Goal: Information Seeking & Learning: Find specific fact

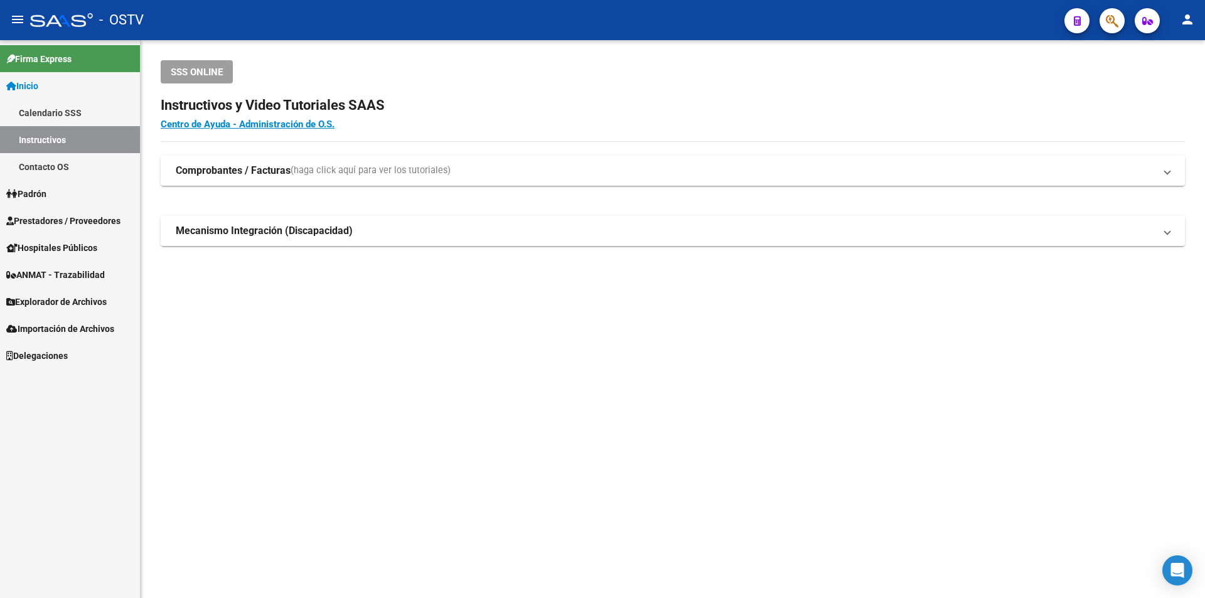
click at [59, 217] on span "Prestadores / Proveedores" at bounding box center [63, 221] width 114 height 14
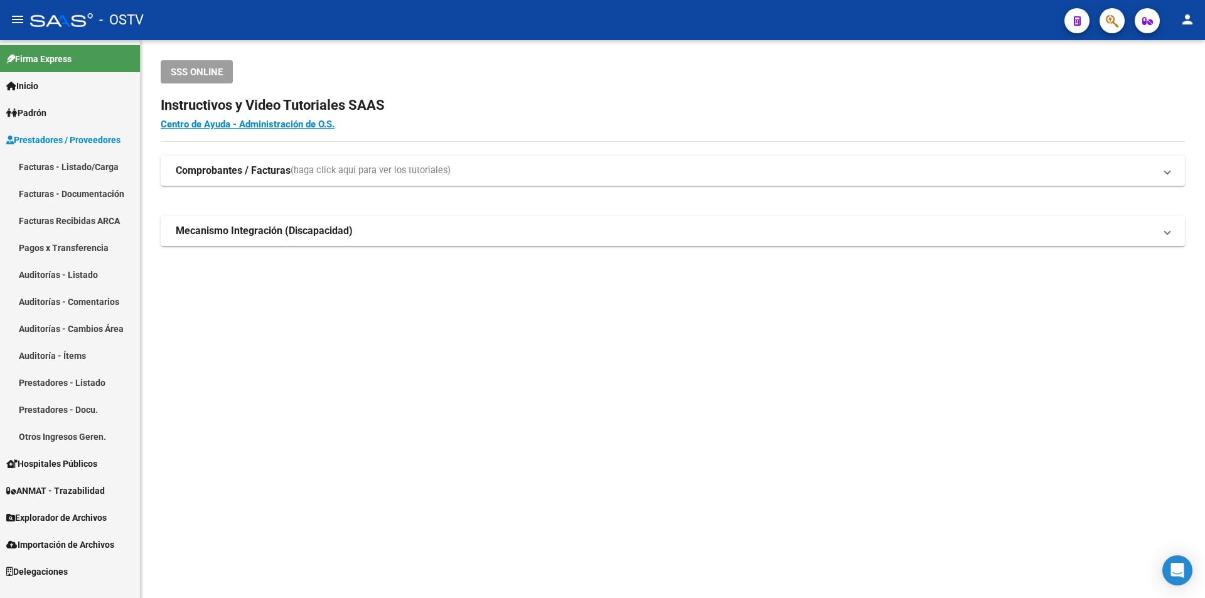
click at [67, 164] on link "Facturas - Listado/Carga" at bounding box center [70, 166] width 140 height 27
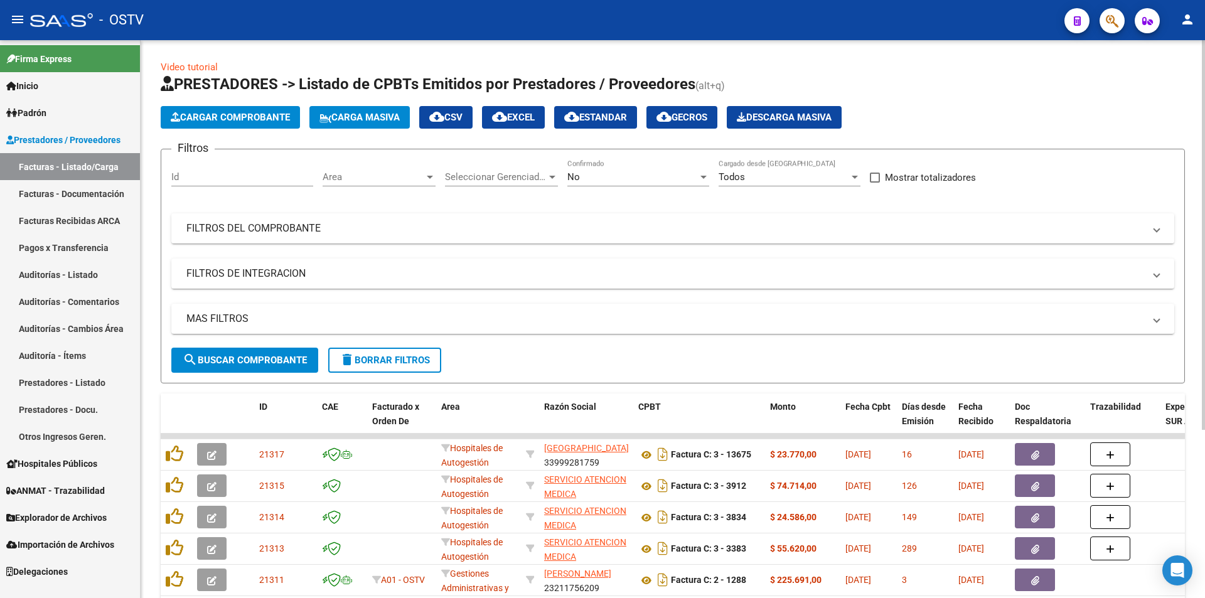
click at [622, 183] on div "No Confirmado" at bounding box center [638, 172] width 142 height 27
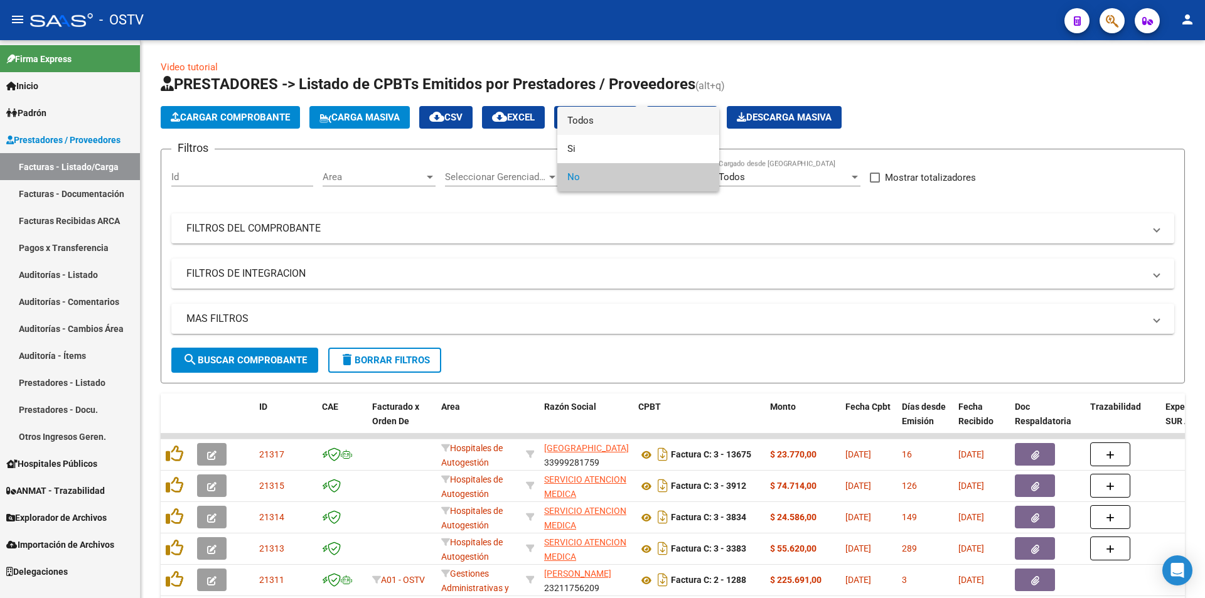
click at [624, 126] on span "Todos" at bounding box center [638, 121] width 142 height 28
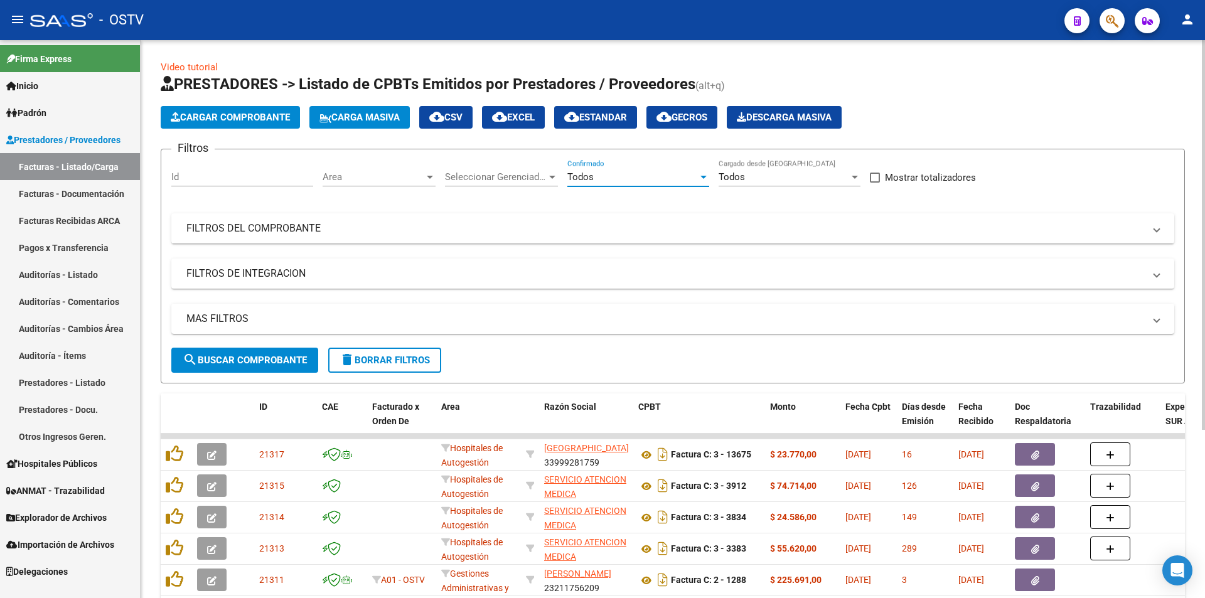
click at [213, 351] on button "search Buscar Comprobante" at bounding box center [244, 360] width 147 height 25
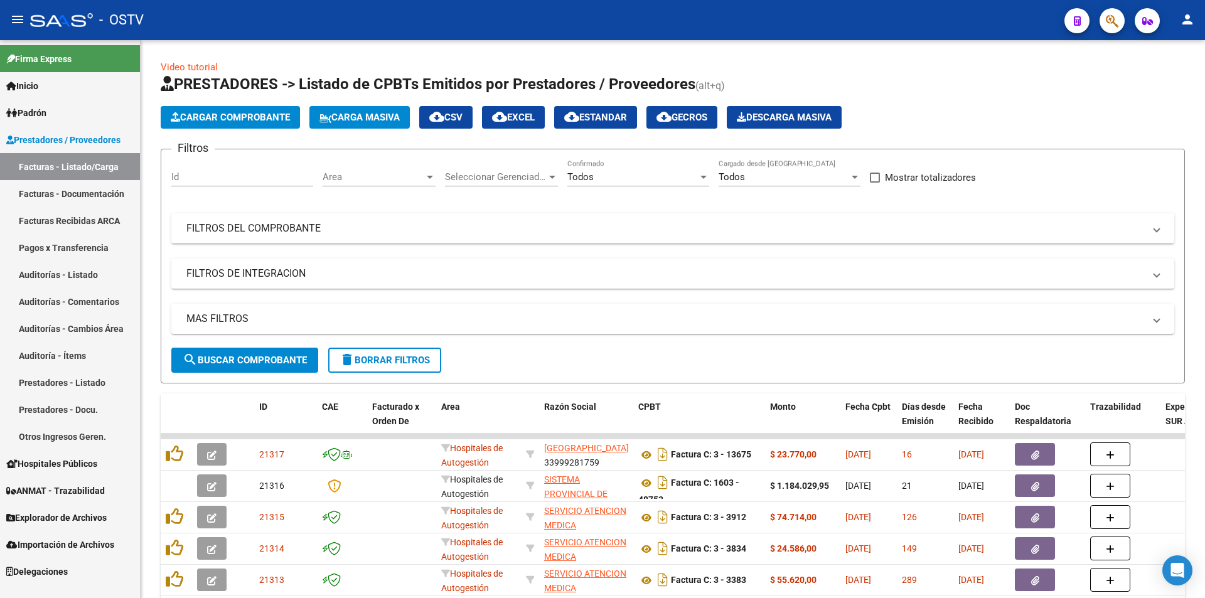
click at [84, 247] on link "Pagos x Transferencia" at bounding box center [70, 247] width 140 height 27
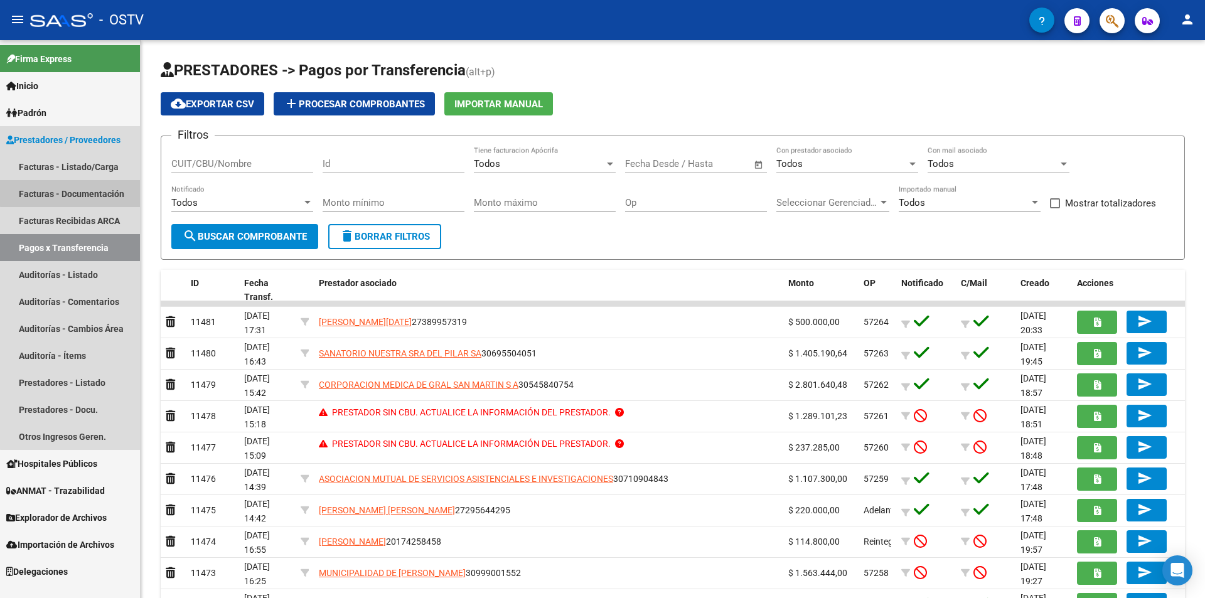
click at [106, 191] on link "Facturas - Documentación" at bounding box center [70, 193] width 140 height 27
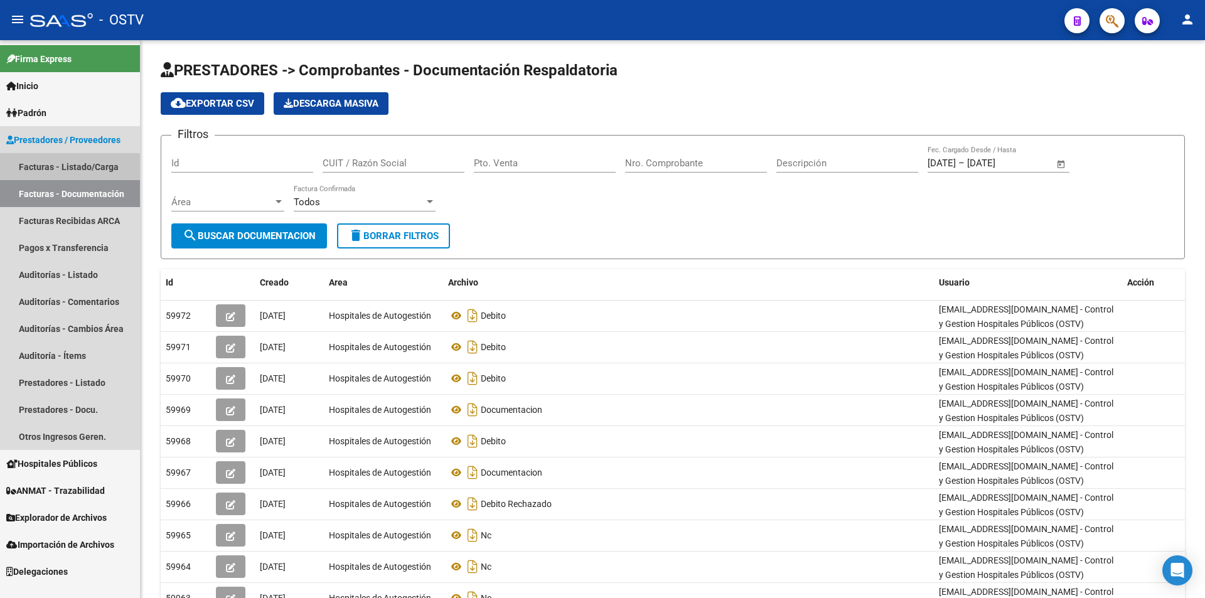
click at [103, 169] on link "Facturas - Listado/Carga" at bounding box center [70, 166] width 140 height 27
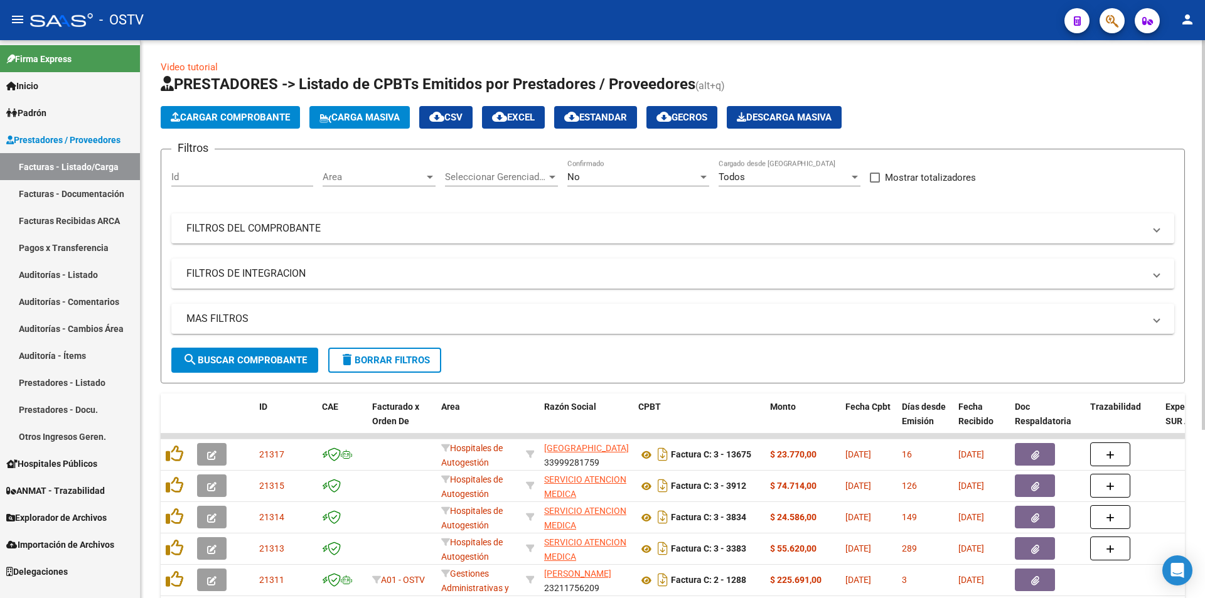
click at [252, 361] on span "search Buscar Comprobante" at bounding box center [245, 359] width 124 height 11
click at [258, 358] on span "search Buscar Comprobante" at bounding box center [245, 359] width 124 height 11
click at [248, 361] on span "search Buscar Comprobante" at bounding box center [245, 359] width 124 height 11
click at [243, 363] on span "search Buscar Comprobante" at bounding box center [245, 359] width 124 height 11
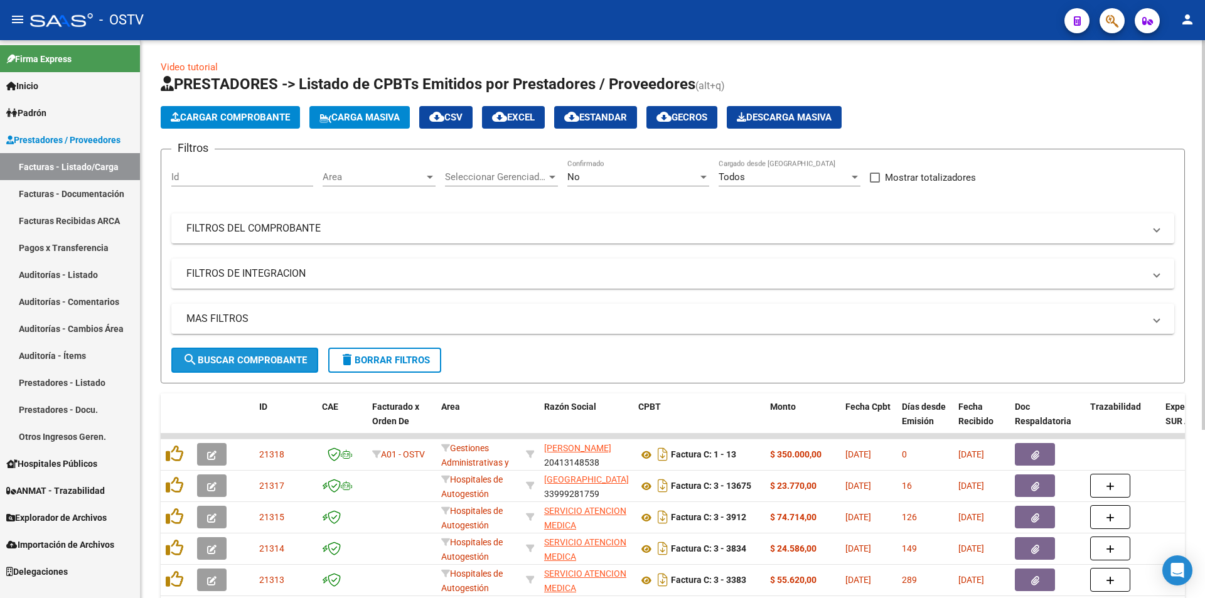
click at [247, 358] on span "search Buscar Comprobante" at bounding box center [245, 359] width 124 height 11
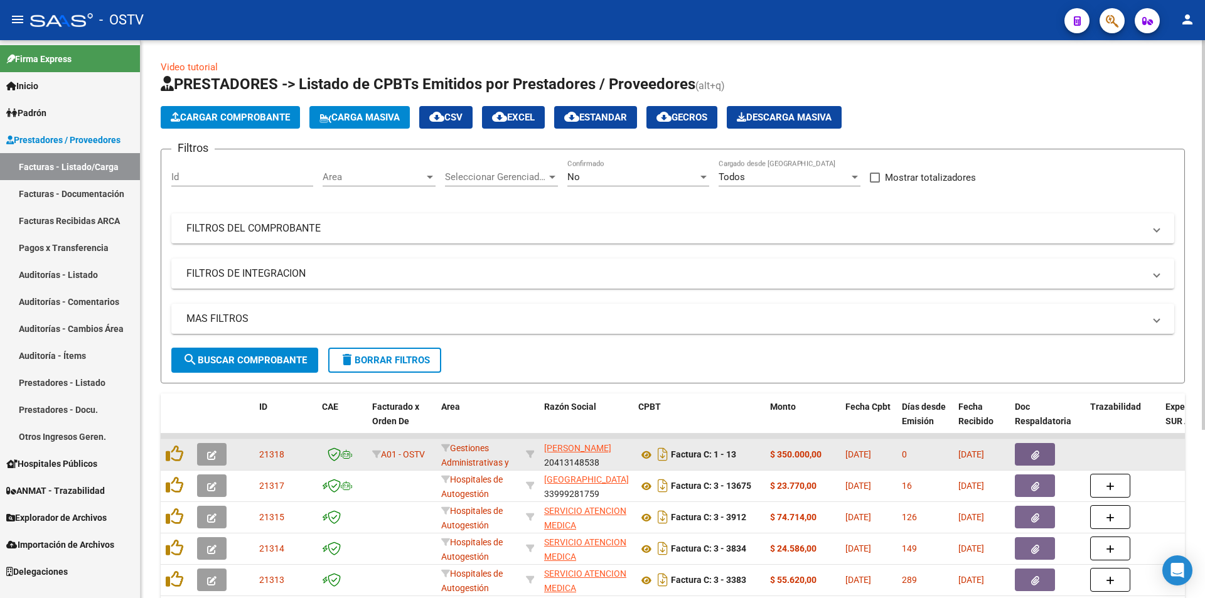
click at [217, 456] on button "button" at bounding box center [211, 454] width 29 height 23
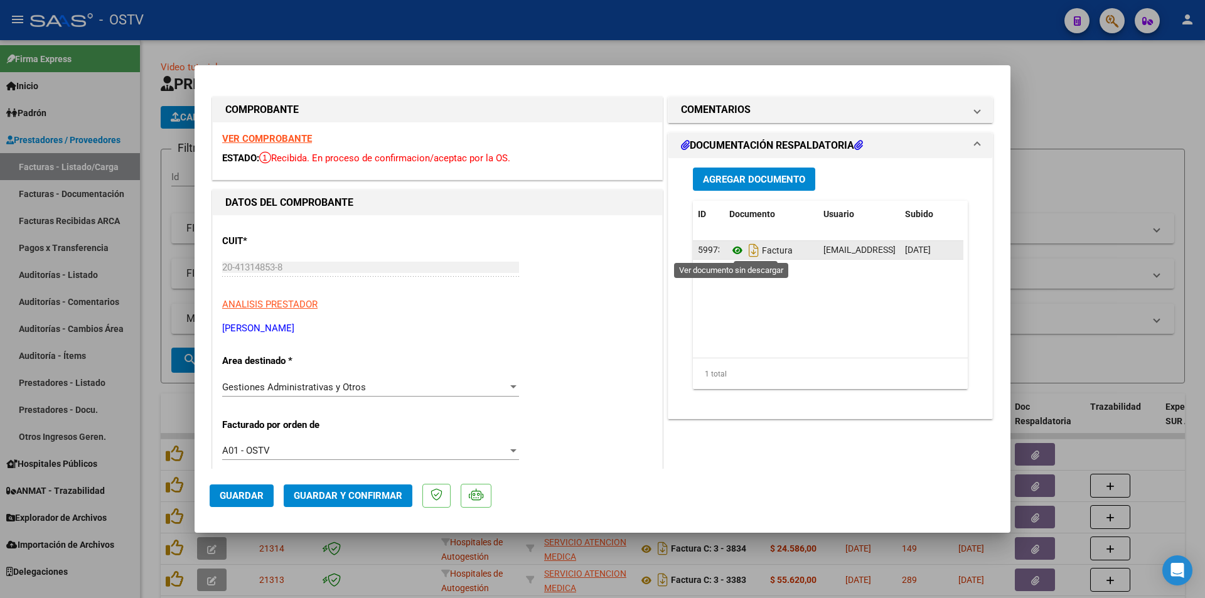
click at [729, 251] on icon at bounding box center [737, 250] width 16 height 15
click at [151, 77] on div at bounding box center [602, 299] width 1205 height 598
type input "$ 0,00"
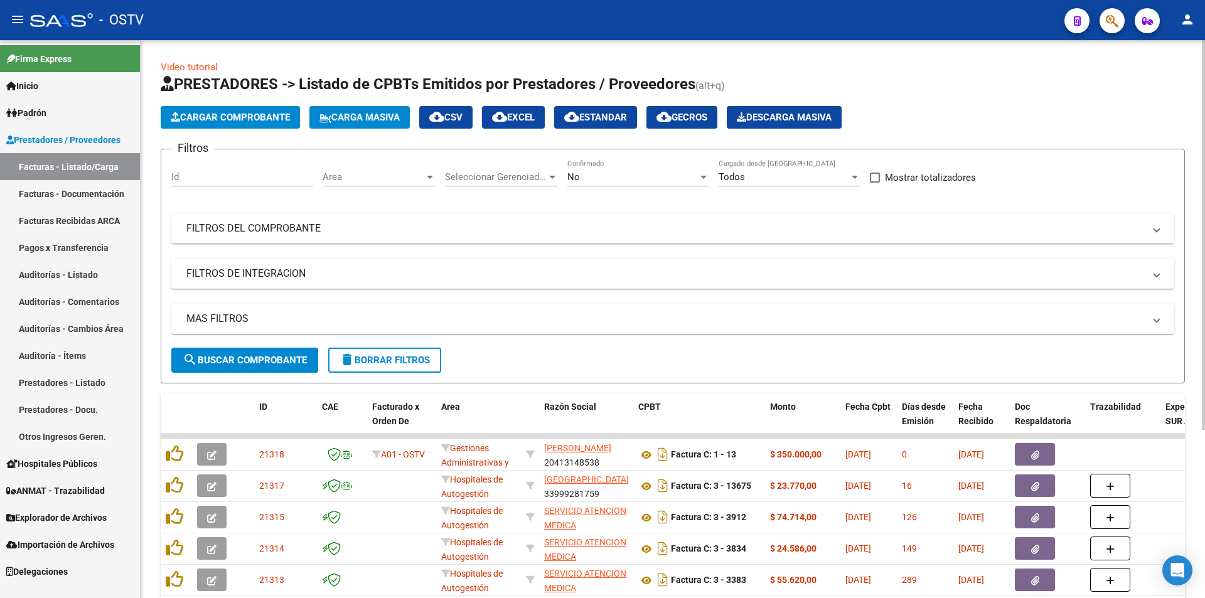
click at [262, 367] on button "search Buscar Comprobante" at bounding box center [244, 360] width 147 height 25
click at [262, 360] on span "search Buscar Comprobante" at bounding box center [245, 359] width 124 height 11
click at [262, 356] on span "search Buscar Comprobante" at bounding box center [245, 359] width 124 height 11
click at [609, 178] on div "No" at bounding box center [632, 176] width 130 height 11
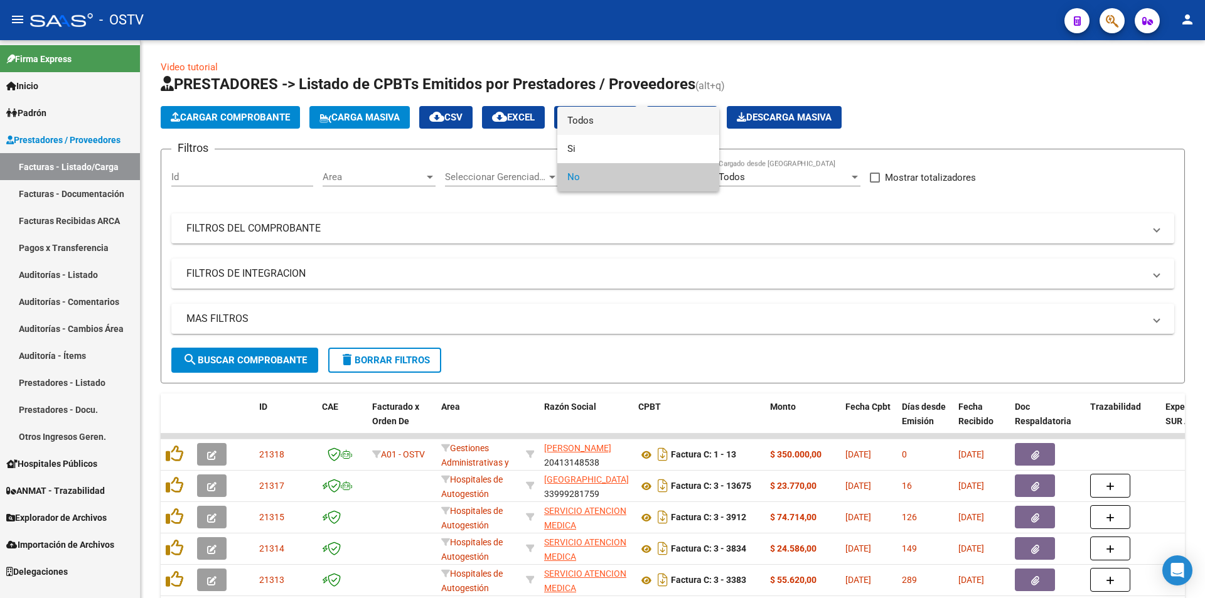
click at [607, 117] on span "Todos" at bounding box center [638, 121] width 142 height 28
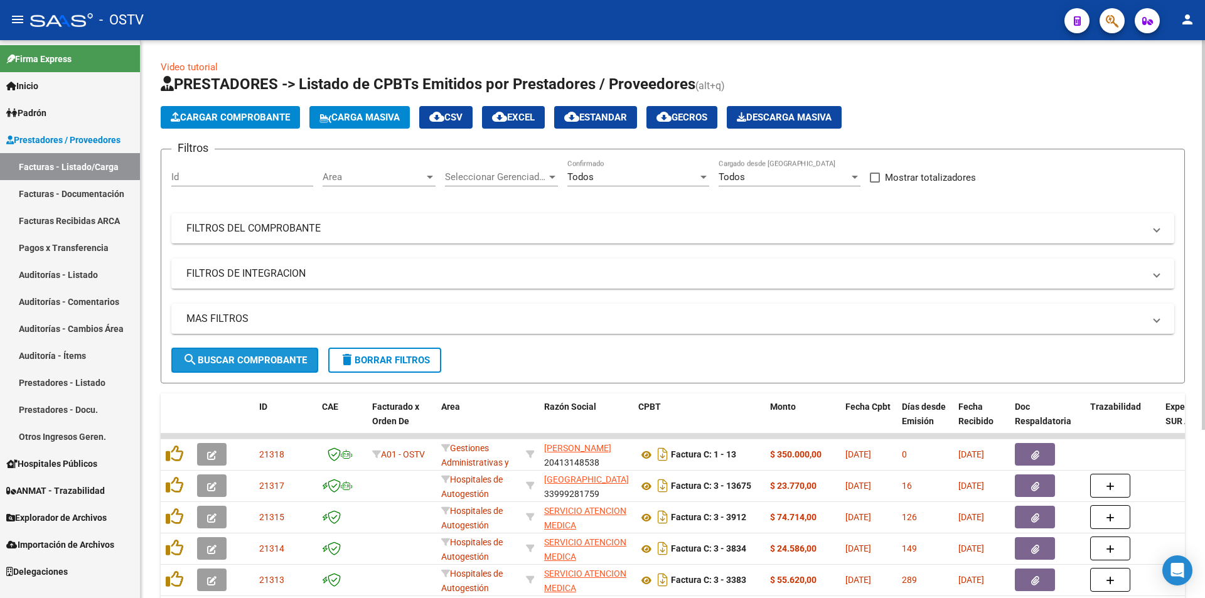
click at [250, 365] on span "search Buscar Comprobante" at bounding box center [245, 359] width 124 height 11
click at [252, 354] on span "search Buscar Comprobante" at bounding box center [245, 359] width 124 height 11
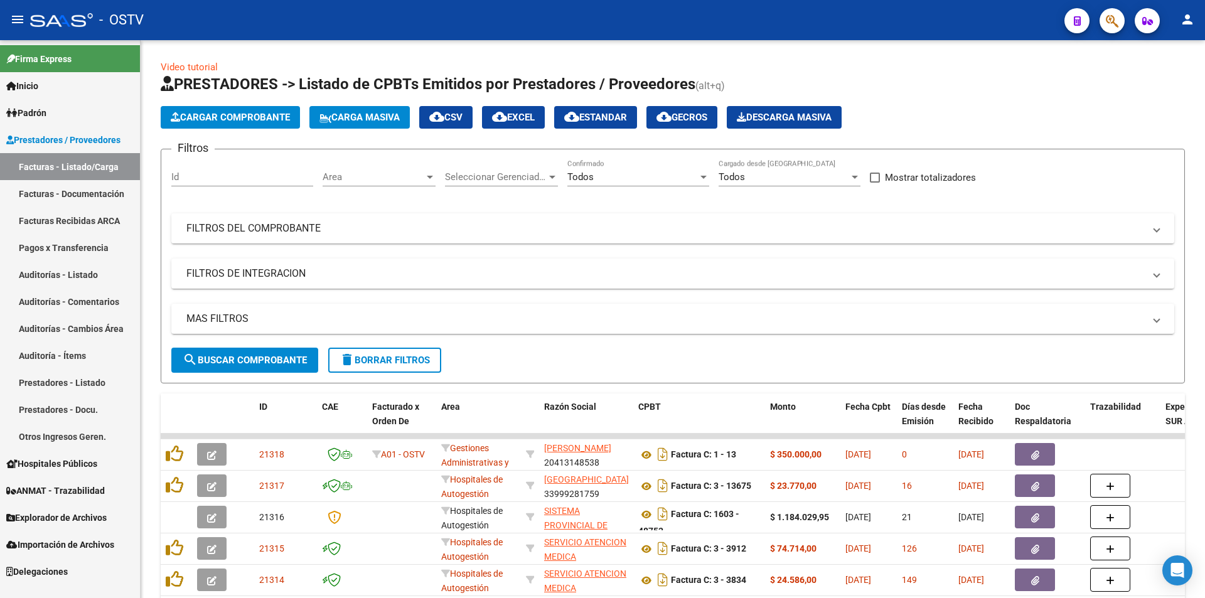
click at [68, 244] on link "Pagos x Transferencia" at bounding box center [70, 247] width 140 height 27
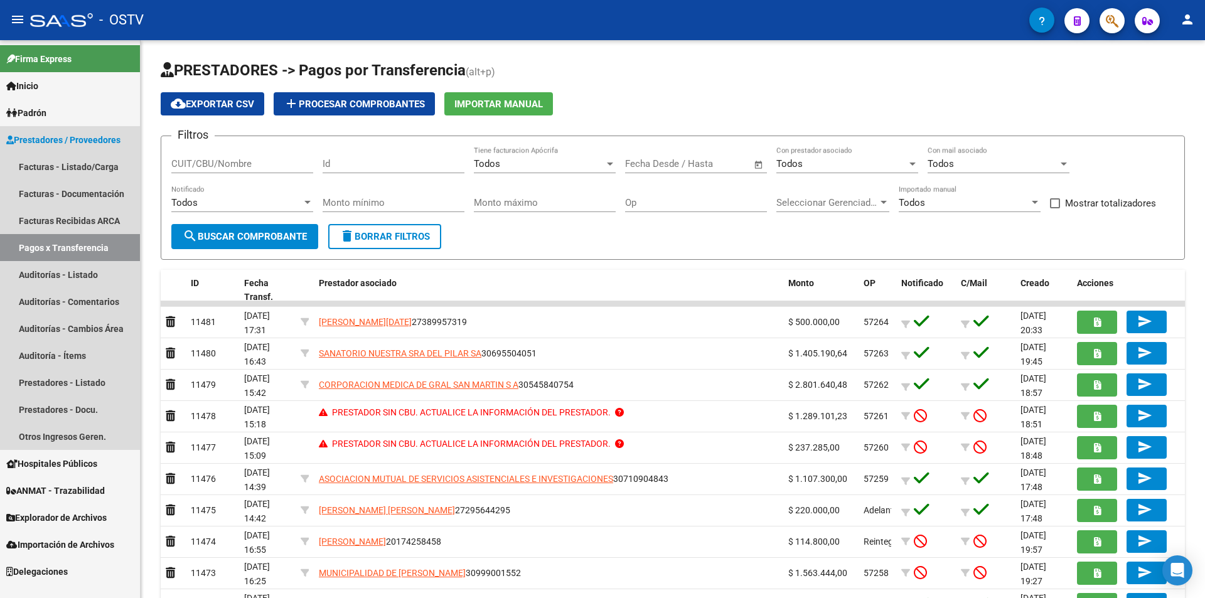
click at [50, 152] on link "Prestadores / Proveedores" at bounding box center [70, 139] width 140 height 27
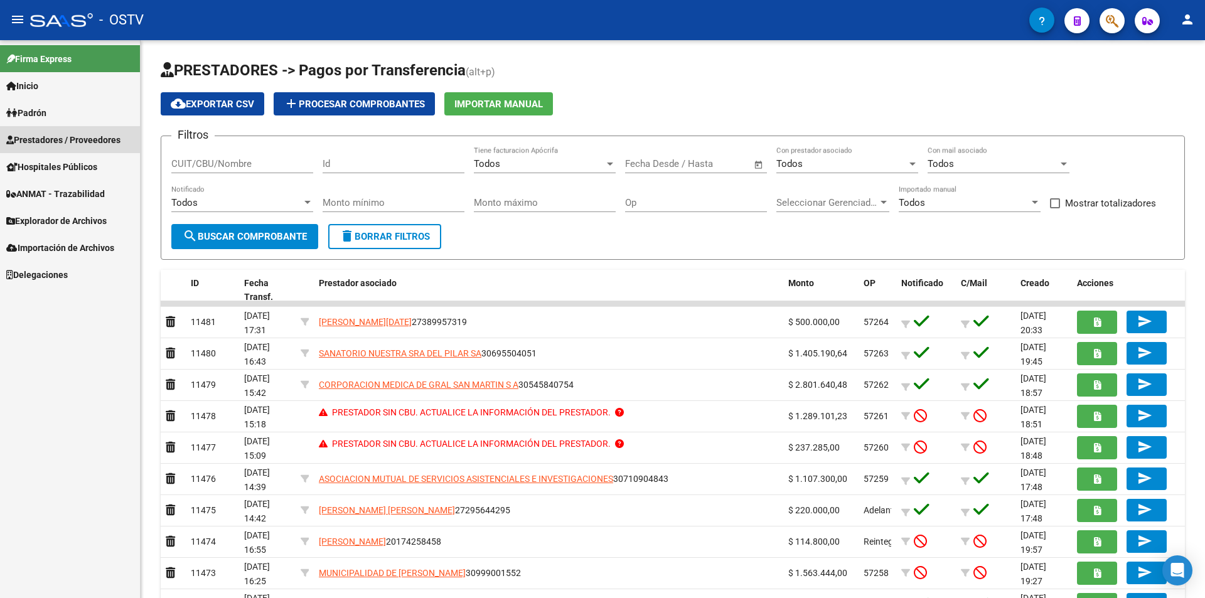
click at [60, 142] on span "Prestadores / Proveedores" at bounding box center [63, 140] width 114 height 14
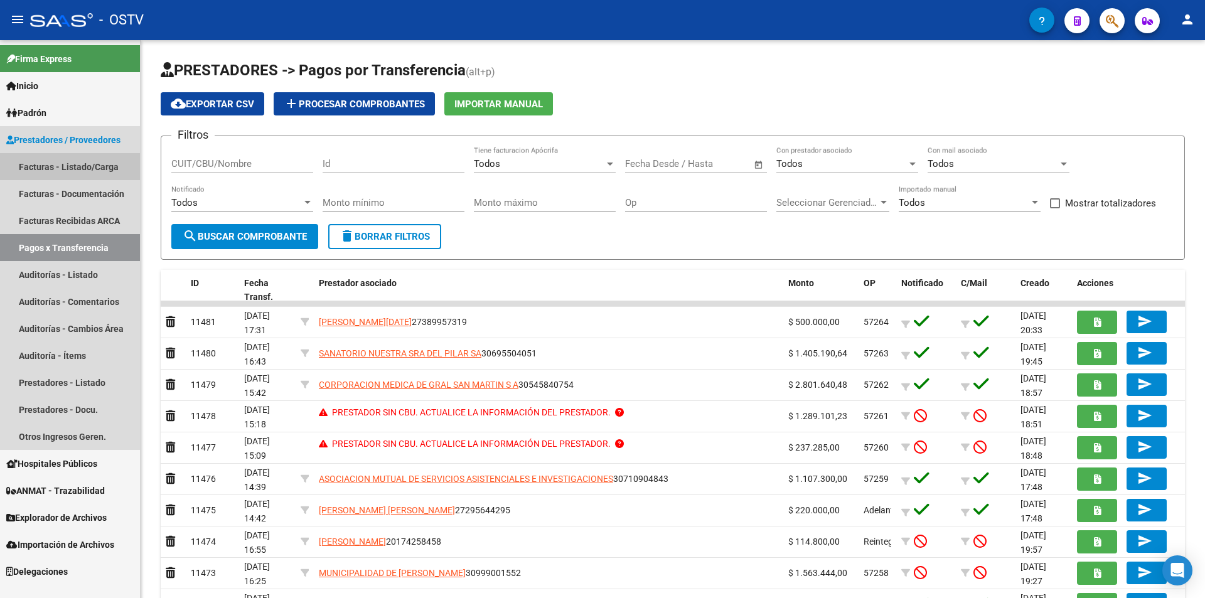
click at [56, 162] on link "Facturas - Listado/Carga" at bounding box center [70, 166] width 140 height 27
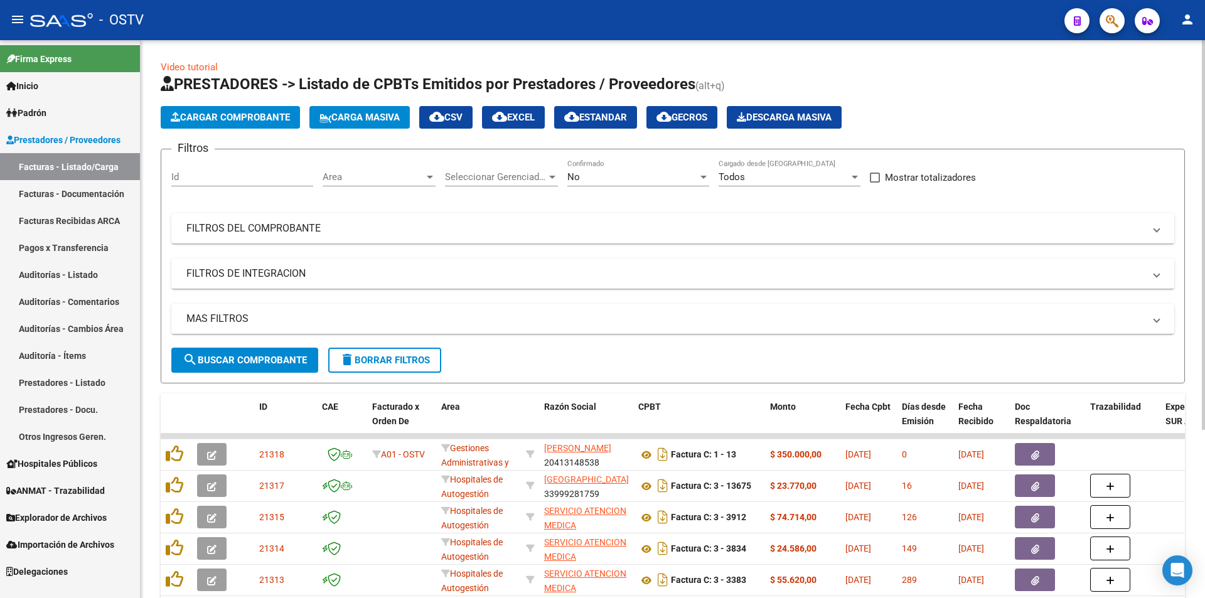
click at [272, 368] on button "search Buscar Comprobante" at bounding box center [244, 360] width 147 height 25
click at [220, 364] on span "search Buscar Comprobante" at bounding box center [245, 359] width 124 height 11
click at [280, 369] on button "search Buscar Comprobante" at bounding box center [244, 360] width 147 height 25
click at [639, 177] on div "No" at bounding box center [632, 176] width 130 height 11
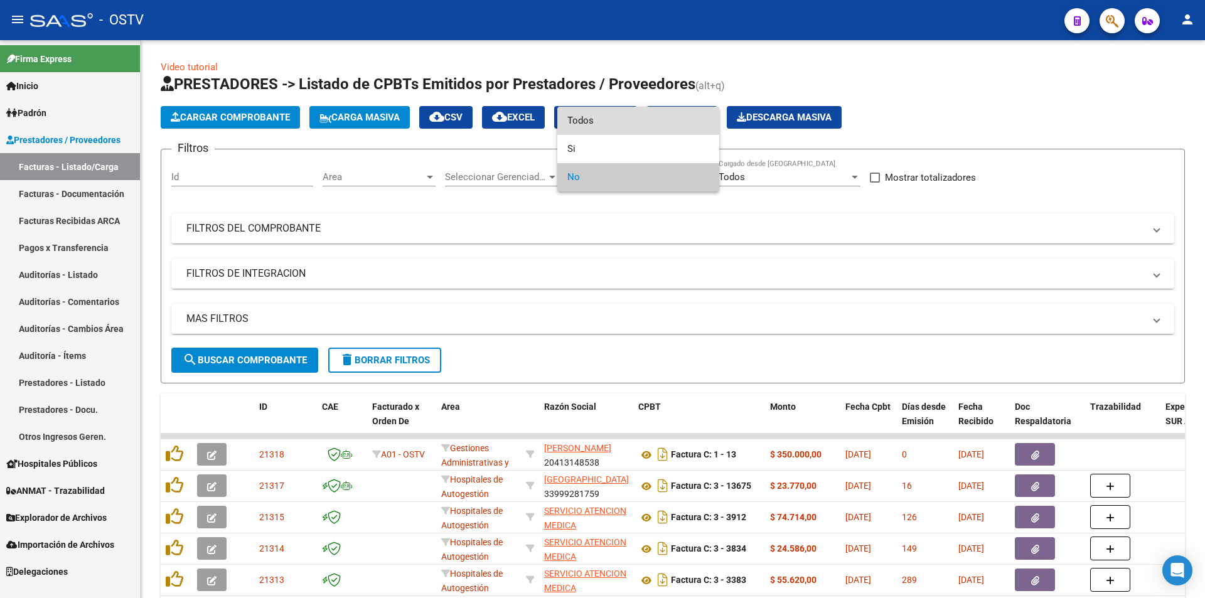
click at [614, 121] on span "Todos" at bounding box center [638, 121] width 142 height 28
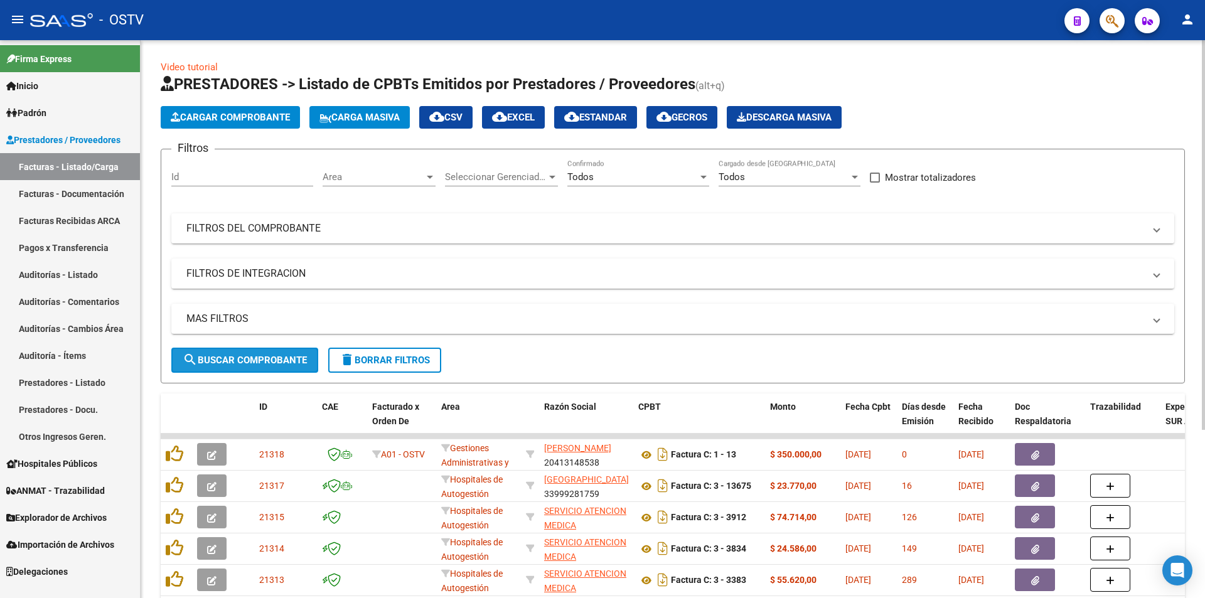
click at [248, 354] on span "search Buscar Comprobante" at bounding box center [245, 359] width 124 height 11
click at [248, 361] on span "search Buscar Comprobante" at bounding box center [245, 359] width 124 height 11
click at [235, 372] on button "search Buscar Comprobante" at bounding box center [244, 360] width 147 height 25
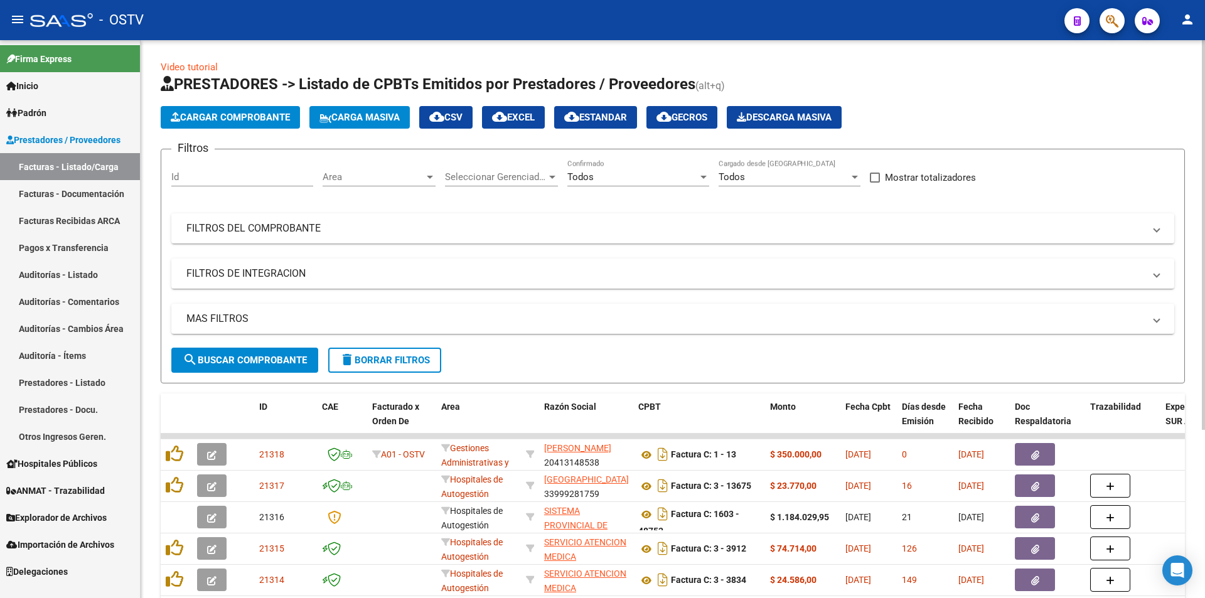
click at [249, 354] on span "search Buscar Comprobante" at bounding box center [245, 359] width 124 height 11
click at [240, 356] on span "search Buscar Comprobante" at bounding box center [245, 359] width 124 height 11
click at [253, 357] on span "search Buscar Comprobante" at bounding box center [245, 359] width 124 height 11
click at [247, 352] on button "search Buscar Comprobante" at bounding box center [244, 360] width 147 height 25
click at [245, 354] on span "search Buscar Comprobante" at bounding box center [245, 359] width 124 height 11
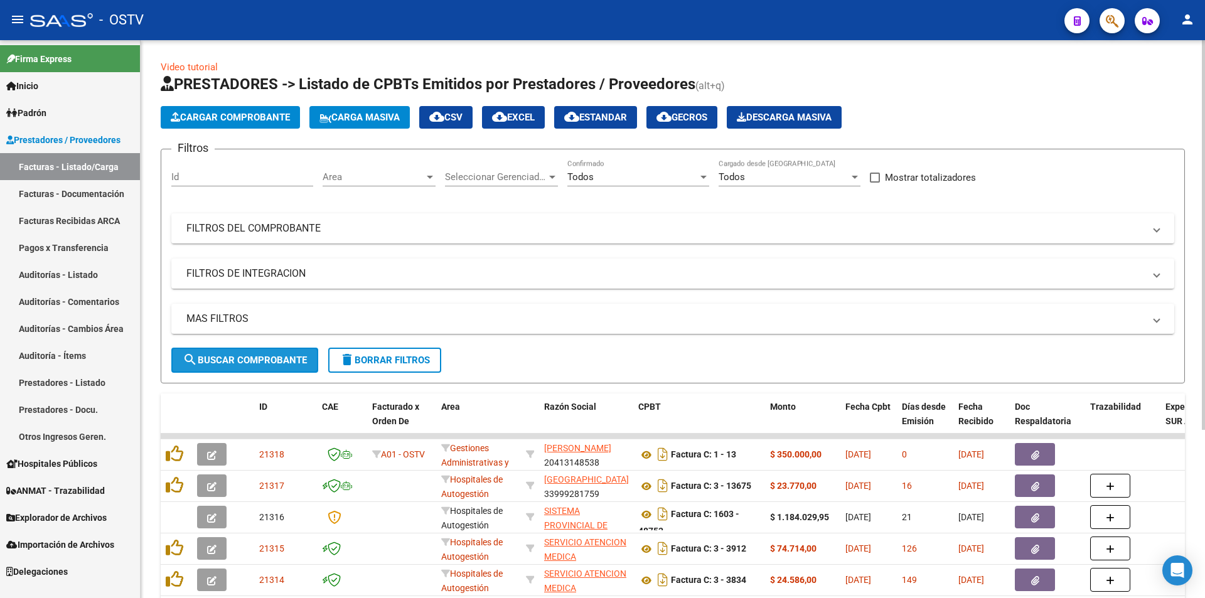
click at [250, 354] on span "search Buscar Comprobante" at bounding box center [245, 359] width 124 height 11
click at [250, 358] on span "search Buscar Comprobante" at bounding box center [245, 359] width 124 height 11
click at [252, 358] on span "search Buscar Comprobante" at bounding box center [245, 359] width 124 height 11
click at [250, 349] on button "search Buscar Comprobante" at bounding box center [244, 360] width 147 height 25
click at [253, 359] on span "search Buscar Comprobante" at bounding box center [245, 359] width 124 height 11
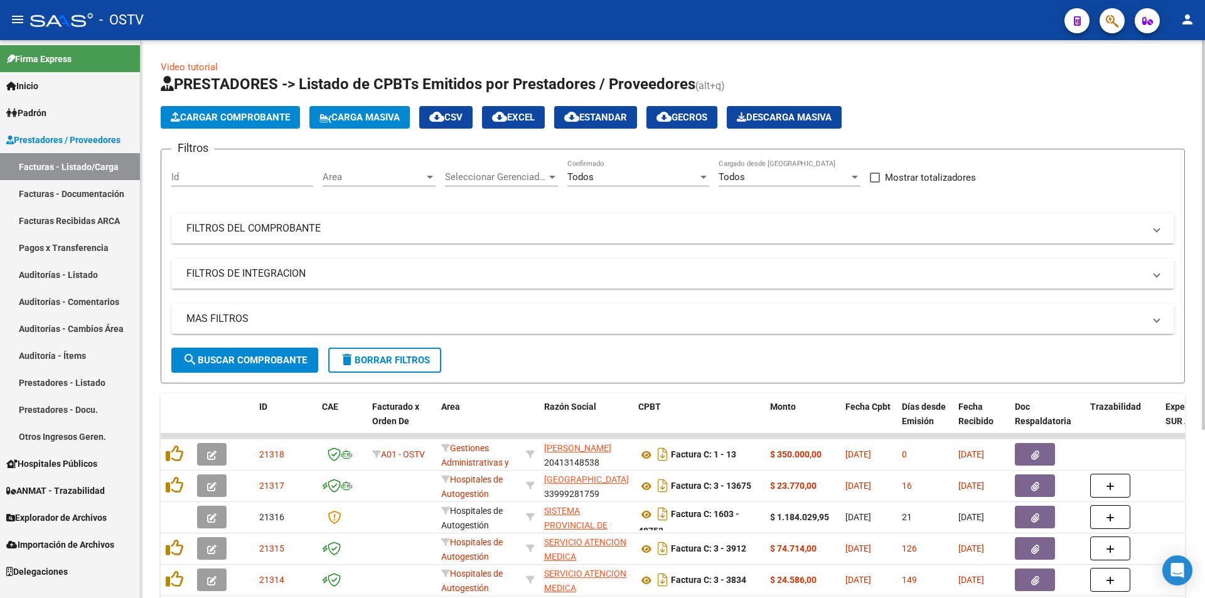
click at [245, 358] on span "search Buscar Comprobante" at bounding box center [245, 359] width 124 height 11
click at [240, 354] on span "search Buscar Comprobante" at bounding box center [245, 359] width 124 height 11
click at [240, 358] on span "search Buscar Comprobante" at bounding box center [245, 359] width 124 height 11
click at [260, 363] on span "search Buscar Comprobante" at bounding box center [245, 359] width 124 height 11
click at [250, 359] on span "search Buscar Comprobante" at bounding box center [245, 359] width 124 height 11
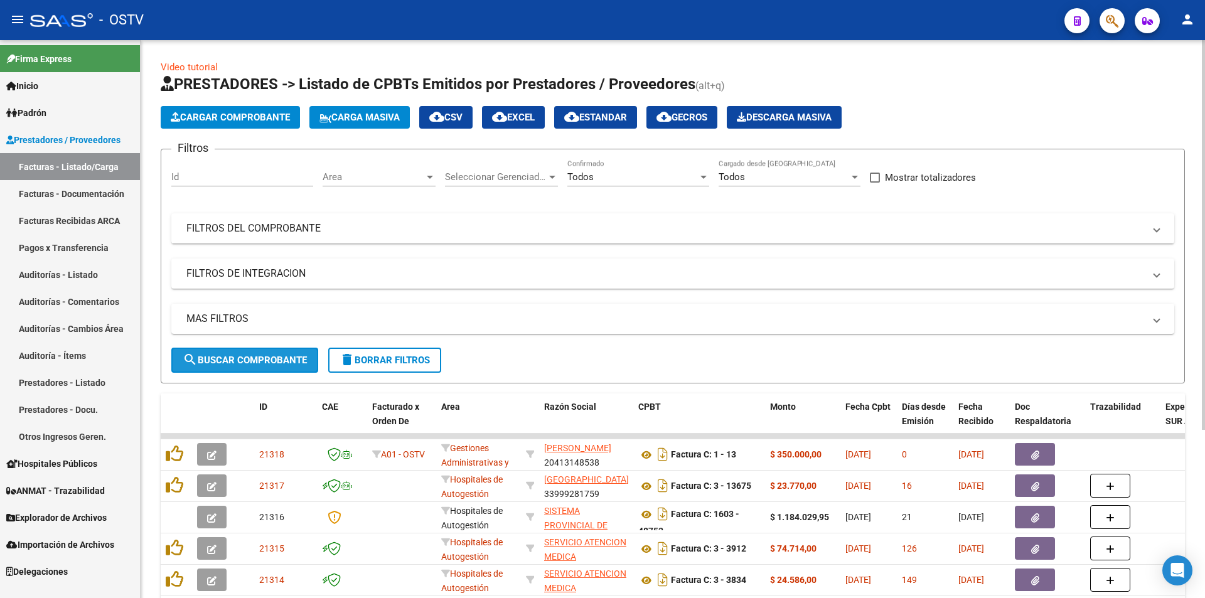
click at [252, 361] on span "search Buscar Comprobante" at bounding box center [245, 359] width 124 height 11
click at [258, 354] on span "search Buscar Comprobante" at bounding box center [245, 359] width 124 height 11
click at [180, 350] on button "search Buscar Comprobante" at bounding box center [244, 360] width 147 height 25
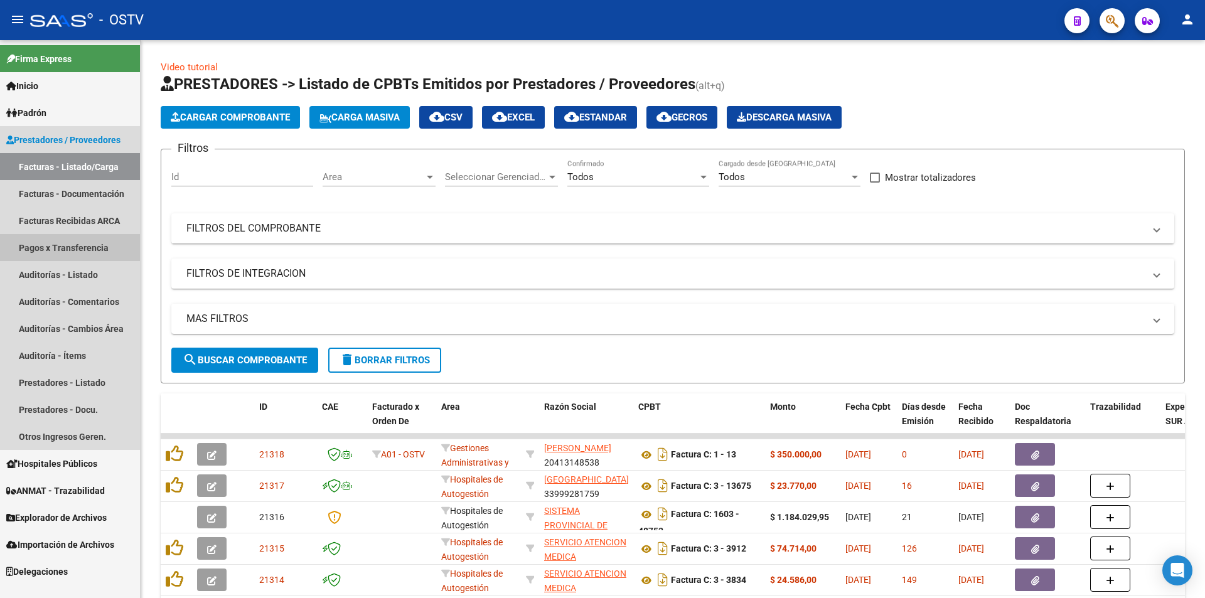
click at [43, 248] on link "Pagos x Transferencia" at bounding box center [70, 247] width 140 height 27
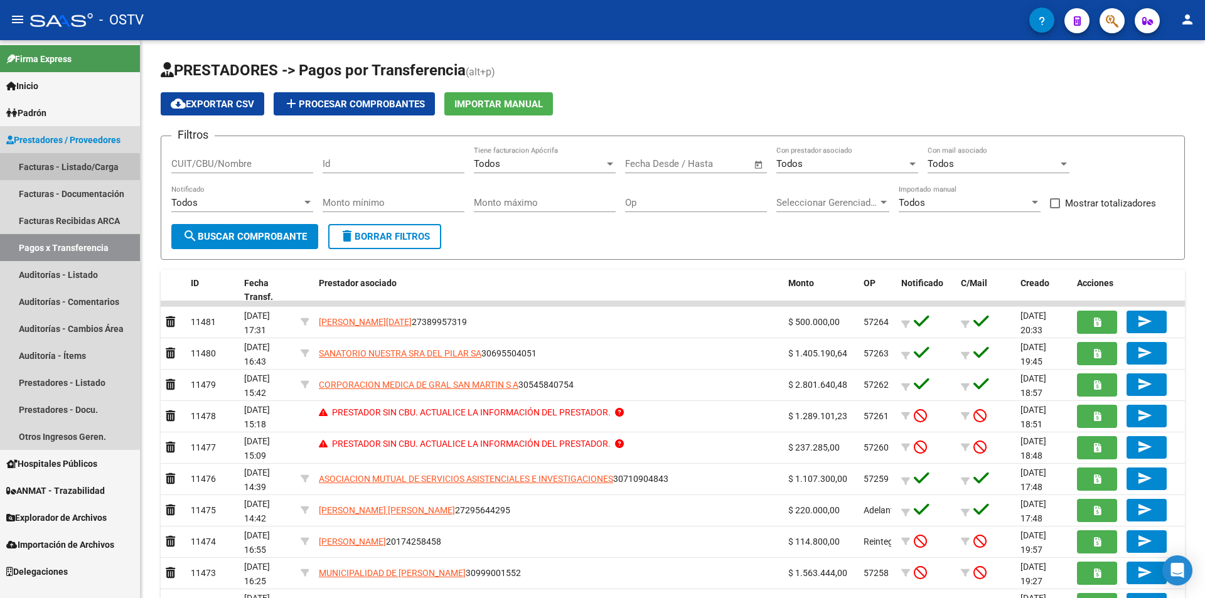
click at [58, 164] on link "Facturas - Listado/Carga" at bounding box center [70, 166] width 140 height 27
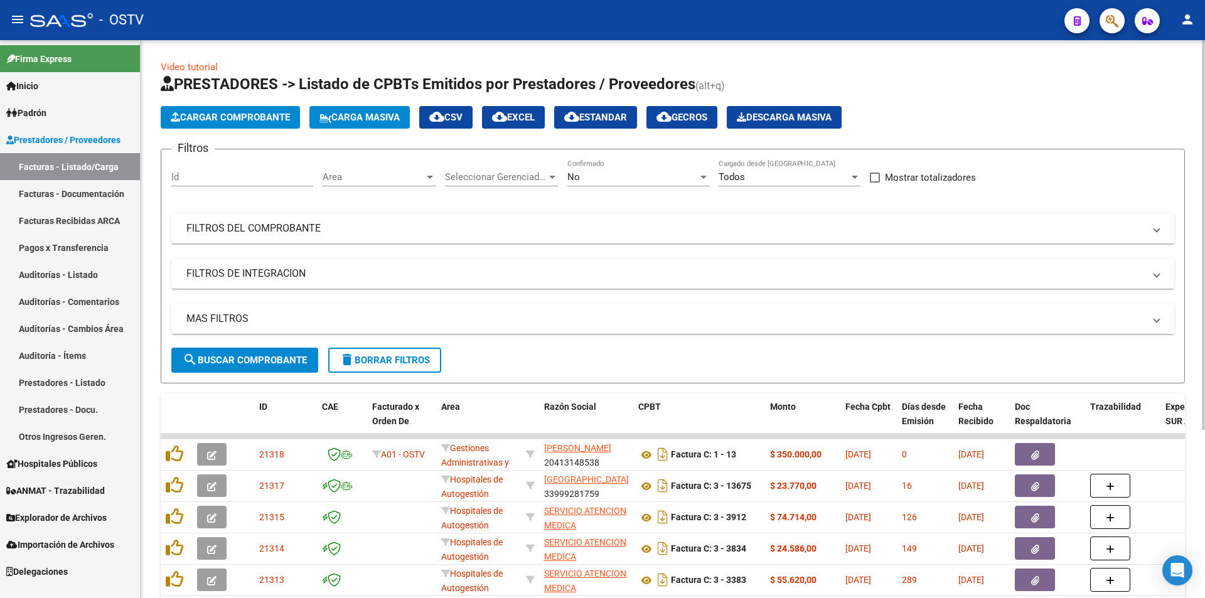
click at [238, 356] on span "search Buscar Comprobante" at bounding box center [245, 359] width 124 height 11
click at [213, 369] on button "search Buscar Comprobante" at bounding box center [244, 360] width 147 height 25
click at [597, 183] on div "No Confirmado" at bounding box center [638, 172] width 142 height 27
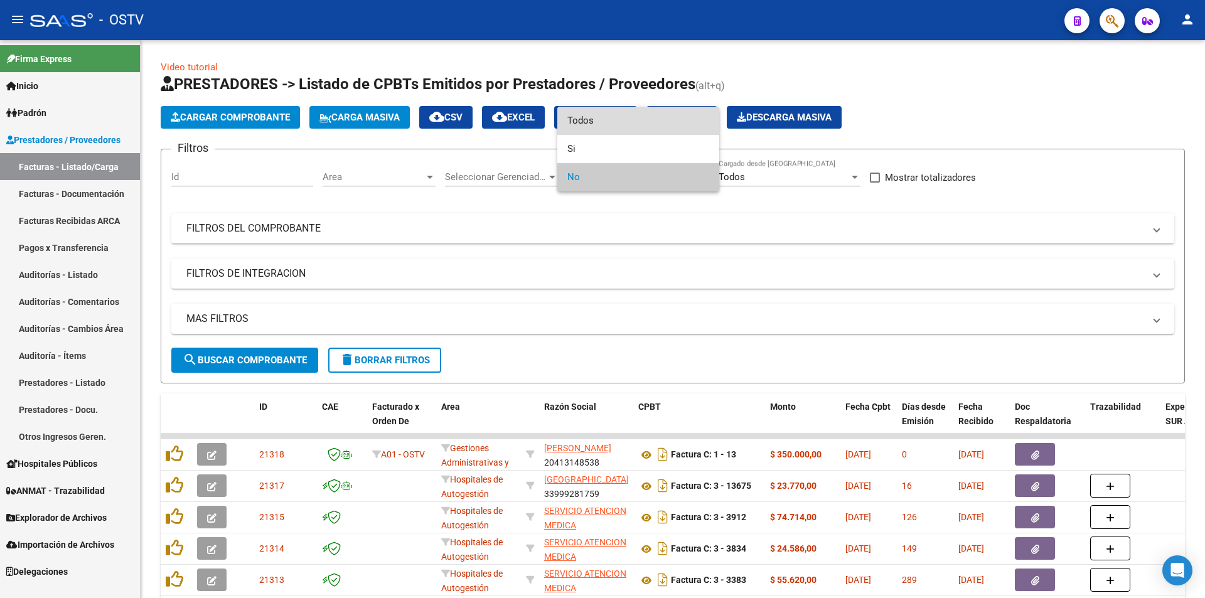
click at [595, 124] on span "Todos" at bounding box center [638, 121] width 142 height 28
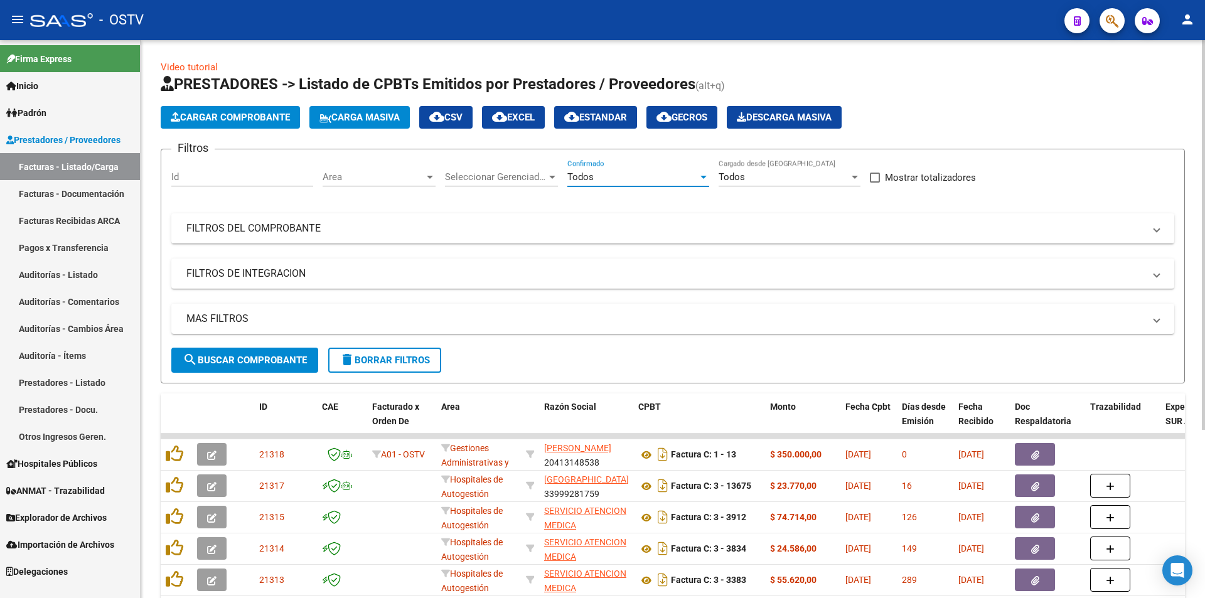
click at [213, 366] on button "search Buscar Comprobante" at bounding box center [244, 360] width 147 height 25
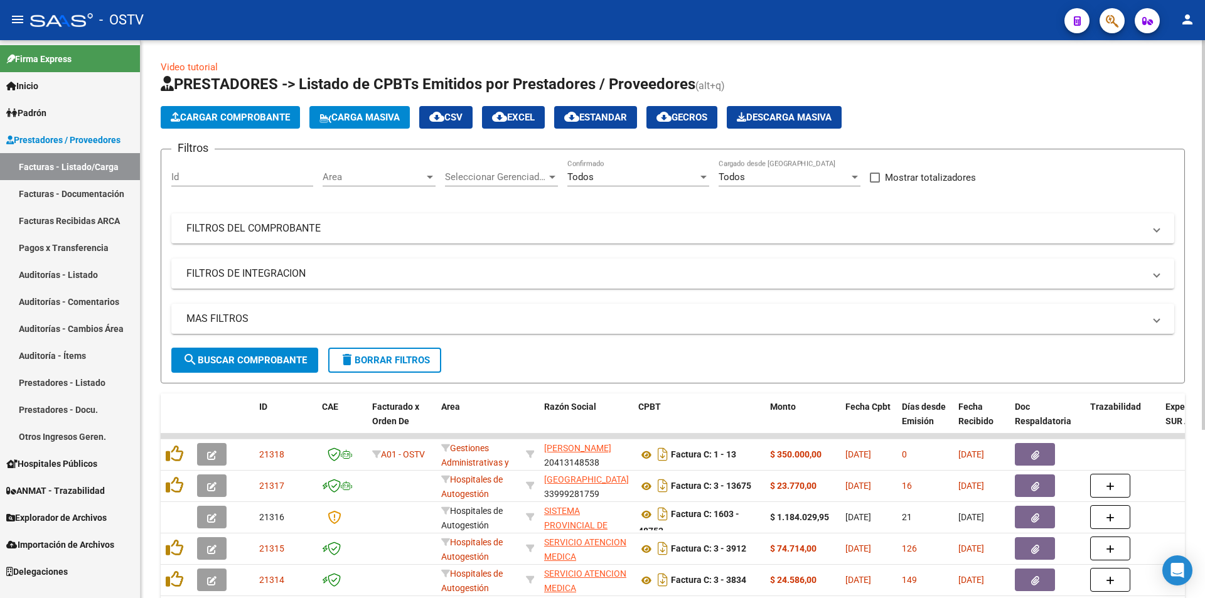
click at [247, 358] on span "search Buscar Comprobante" at bounding box center [245, 359] width 124 height 11
click at [285, 371] on button "search Buscar Comprobante" at bounding box center [244, 360] width 147 height 25
click at [247, 356] on span "search Buscar Comprobante" at bounding box center [245, 359] width 124 height 11
click at [77, 246] on link "Pagos x Transferencia" at bounding box center [70, 247] width 140 height 27
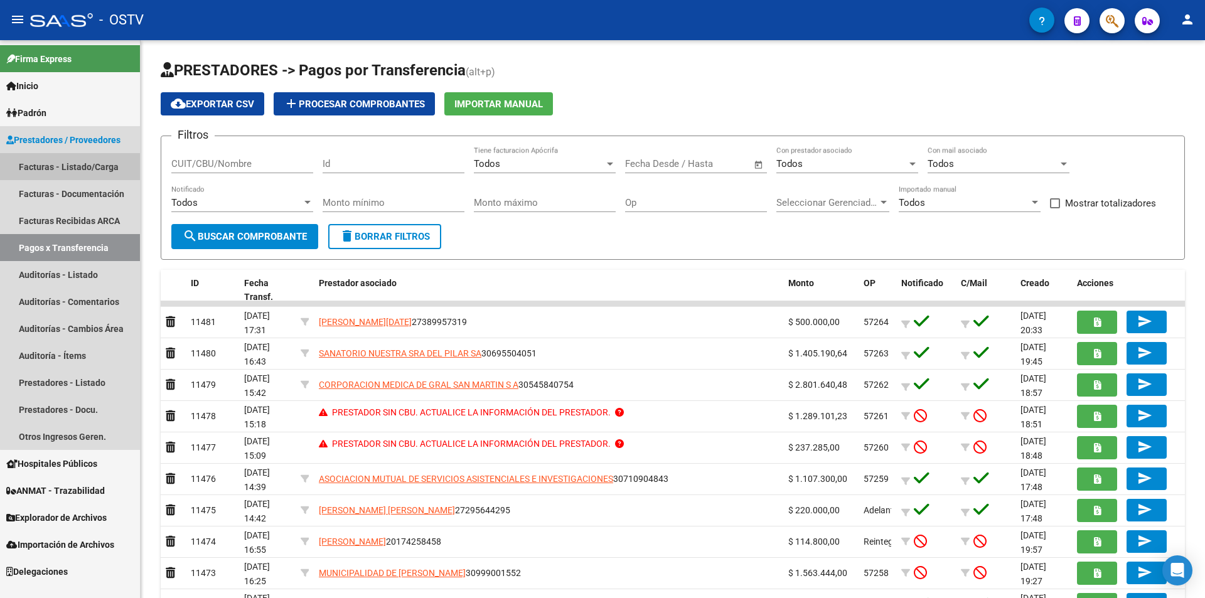
click at [83, 164] on link "Facturas - Listado/Carga" at bounding box center [70, 166] width 140 height 27
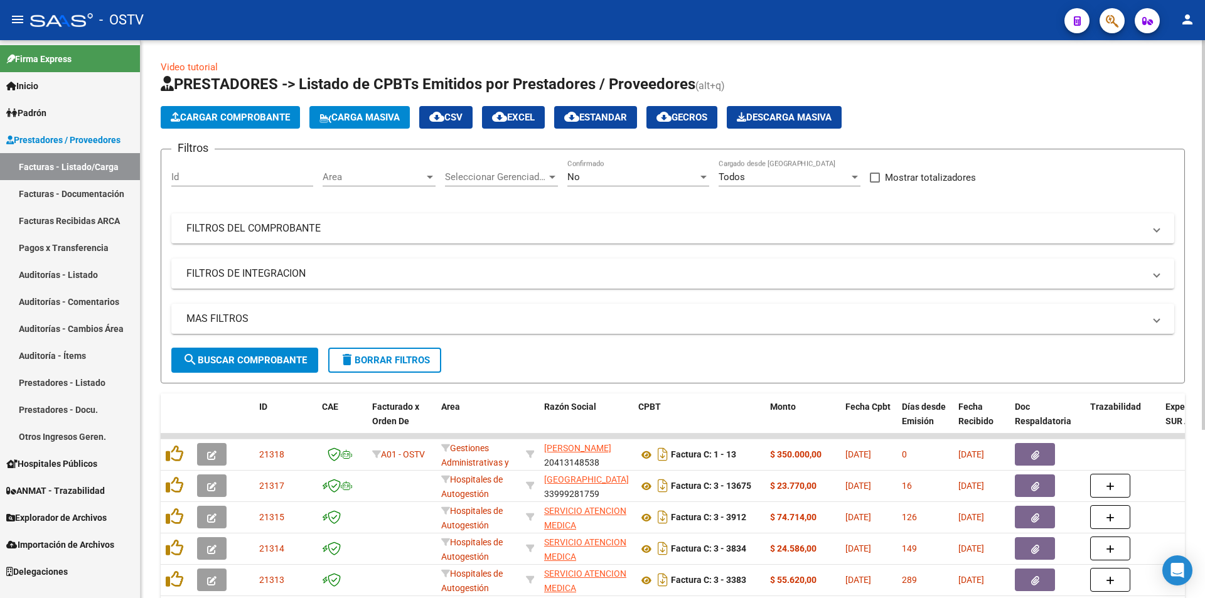
click at [614, 183] on div "No Confirmado" at bounding box center [638, 172] width 142 height 27
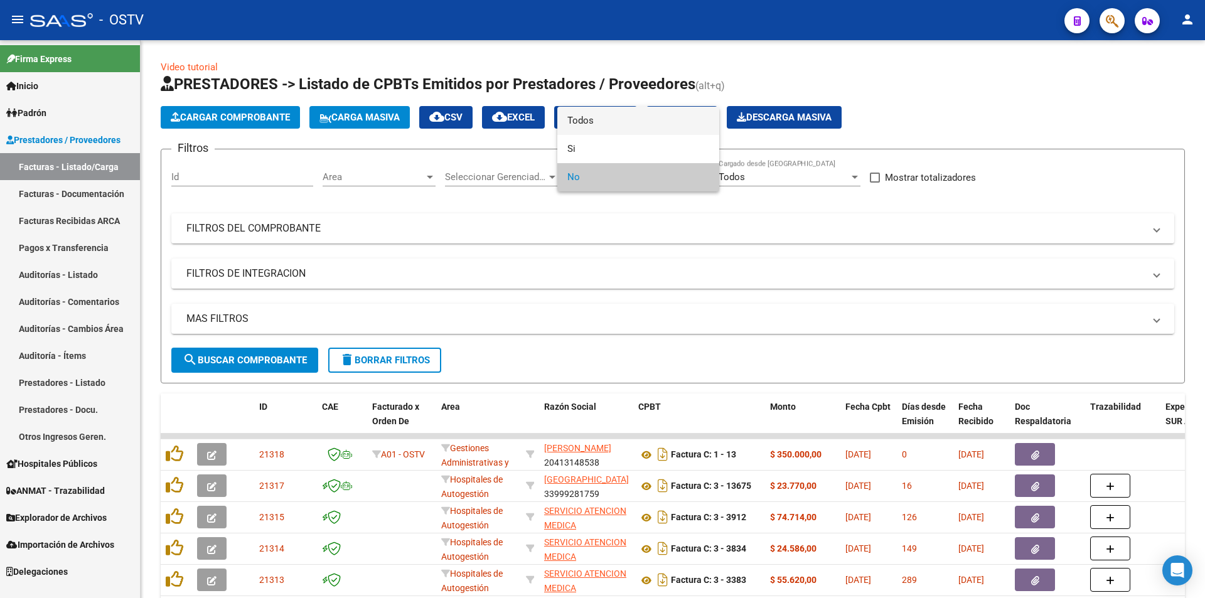
click at [596, 129] on span "Todos" at bounding box center [638, 121] width 142 height 28
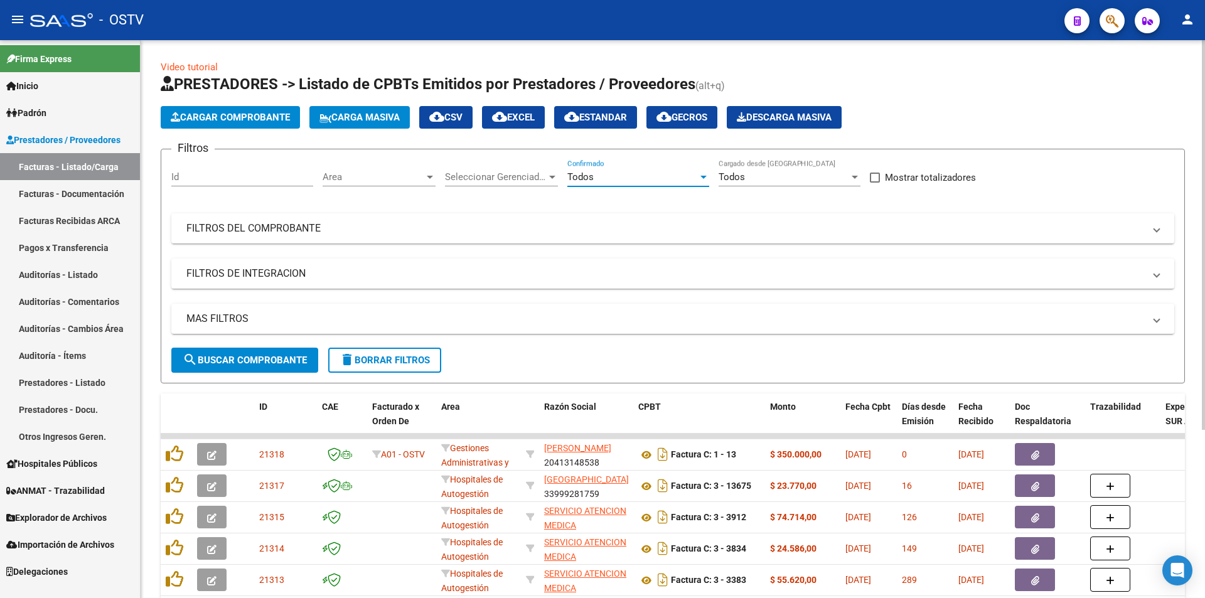
click at [290, 359] on span "search Buscar Comprobante" at bounding box center [245, 359] width 124 height 11
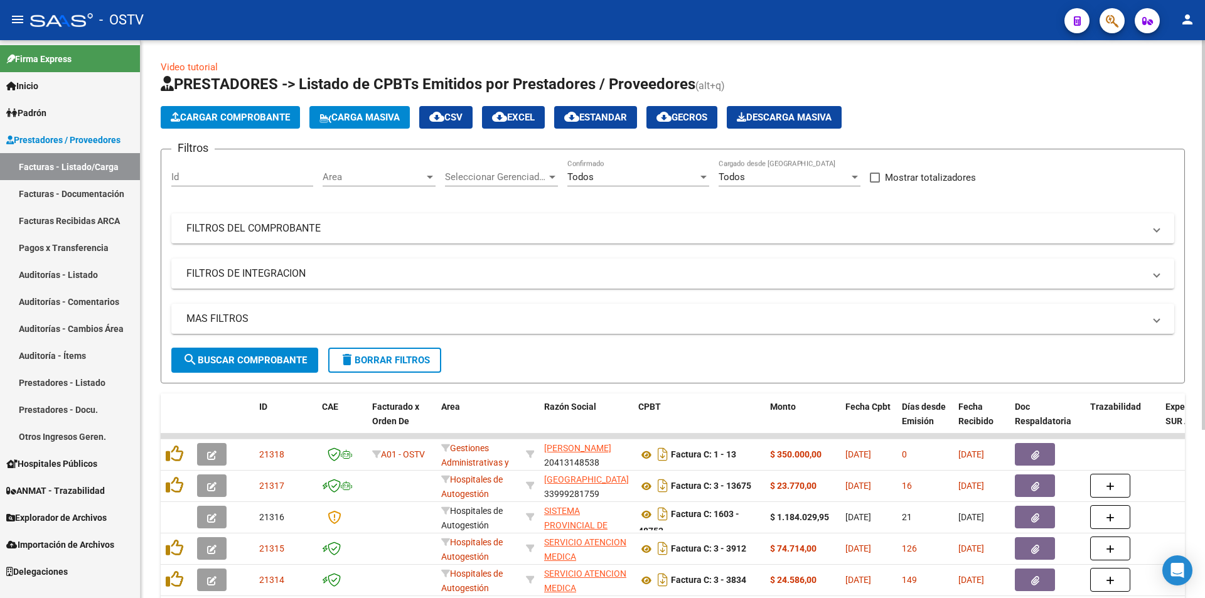
click at [230, 364] on span "search Buscar Comprobante" at bounding box center [245, 359] width 124 height 11
click at [248, 361] on span "search Buscar Comprobante" at bounding box center [245, 359] width 124 height 11
click at [246, 357] on span "search Buscar Comprobante" at bounding box center [245, 359] width 124 height 11
click at [246, 353] on button "search Buscar Comprobante" at bounding box center [244, 360] width 147 height 25
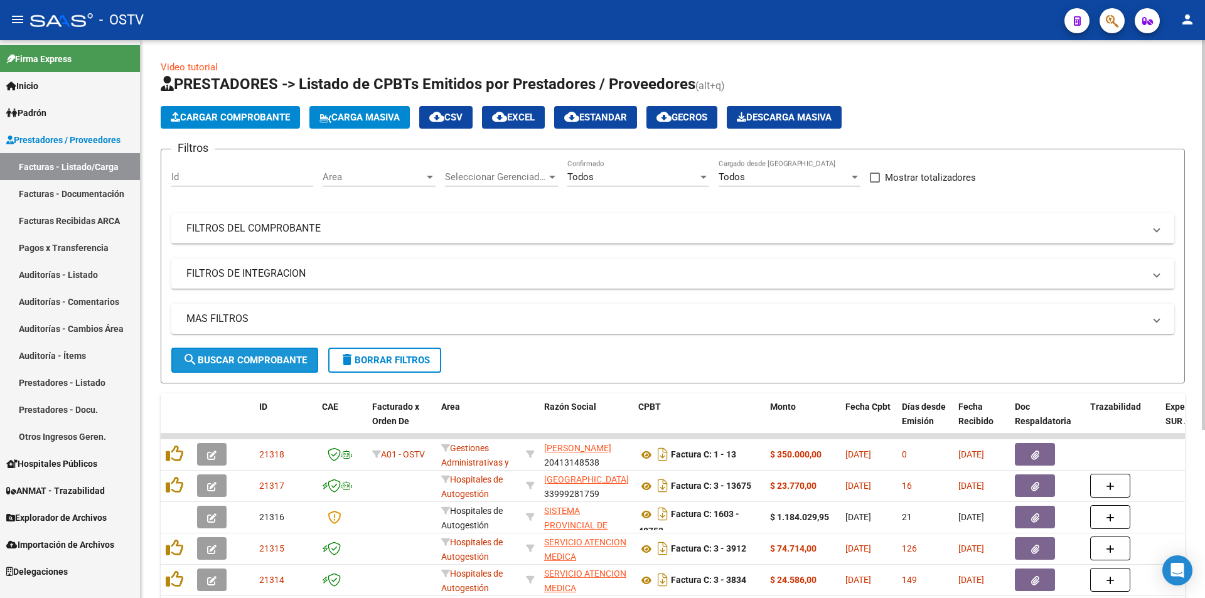
click at [246, 353] on button "search Buscar Comprobante" at bounding box center [244, 360] width 147 height 25
click at [250, 355] on span "search Buscar Comprobante" at bounding box center [245, 359] width 124 height 11
click at [239, 351] on button "search Buscar Comprobante" at bounding box center [244, 360] width 147 height 25
click at [243, 348] on button "search Buscar Comprobante" at bounding box center [244, 360] width 147 height 25
click at [256, 360] on span "search Buscar Comprobante" at bounding box center [245, 359] width 124 height 11
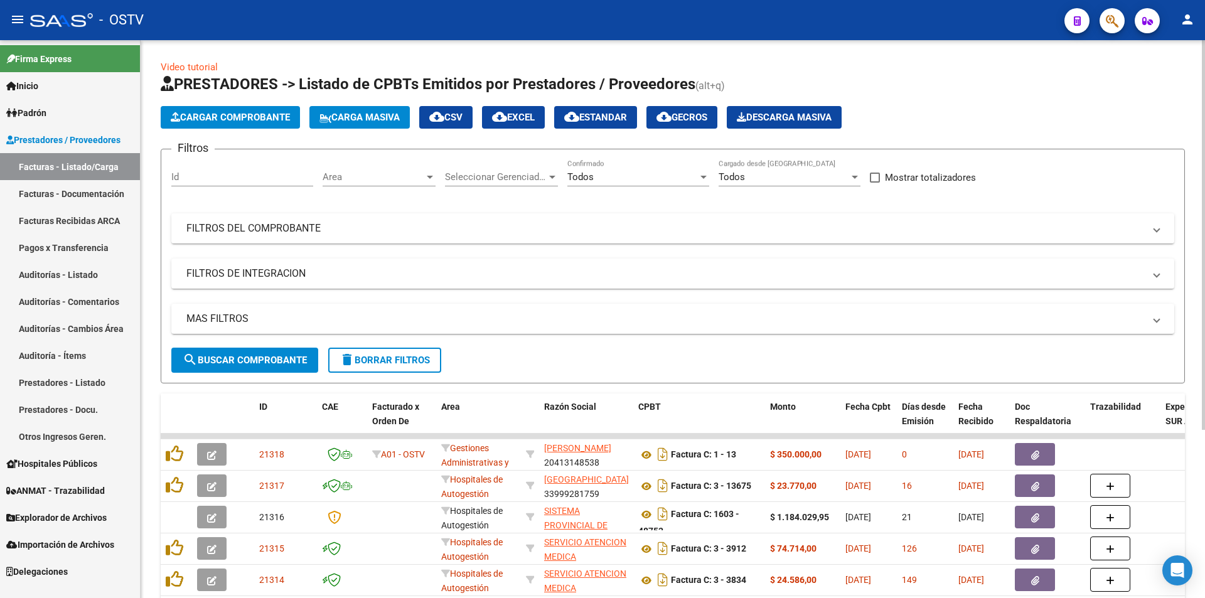
click at [253, 370] on button "search Buscar Comprobante" at bounding box center [244, 360] width 147 height 25
click at [244, 355] on span "search Buscar Comprobante" at bounding box center [245, 359] width 124 height 11
click at [55, 110] on link "Padrón" at bounding box center [70, 112] width 140 height 27
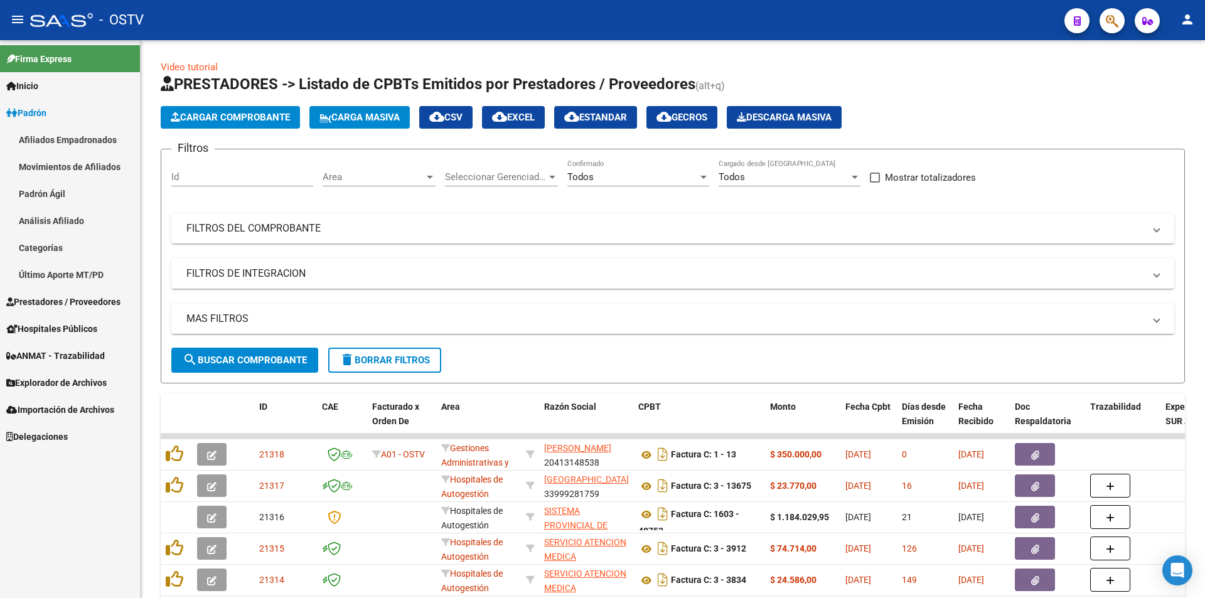
click at [75, 212] on link "Análisis Afiliado" at bounding box center [70, 220] width 140 height 27
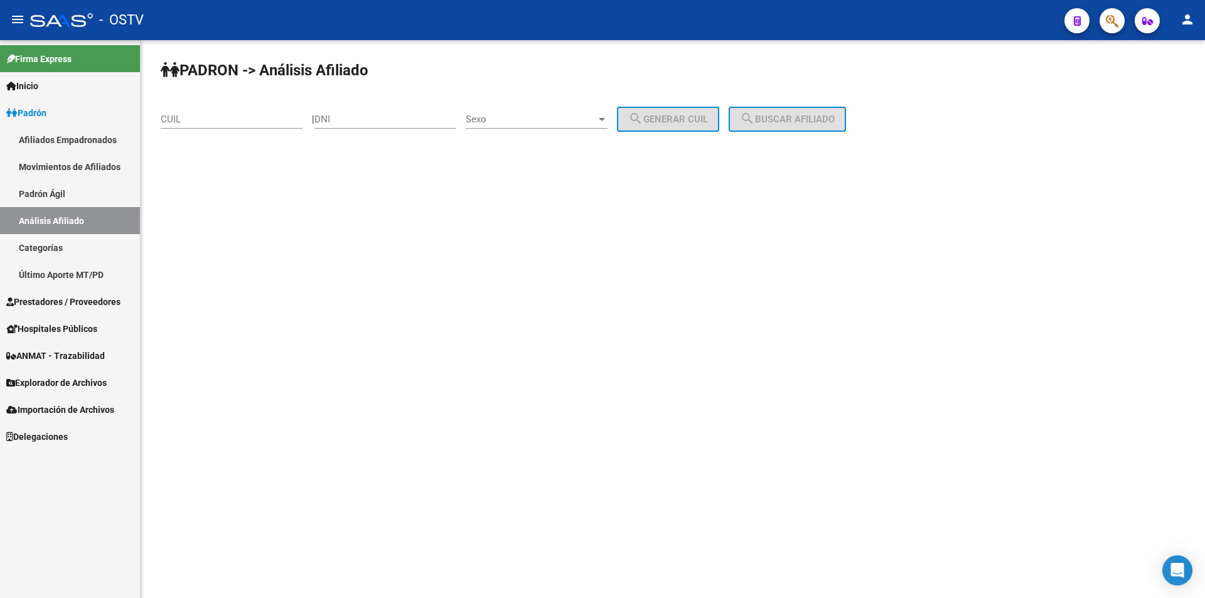
click at [68, 194] on link "Padrón Ágil" at bounding box center [70, 193] width 140 height 27
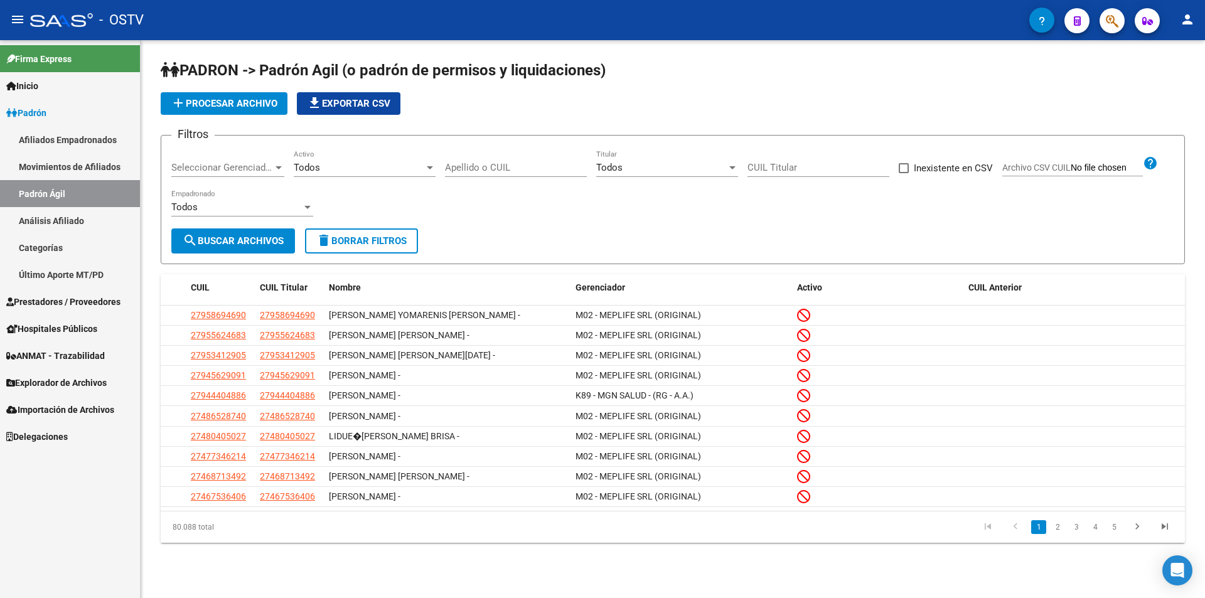
click at [248, 169] on span "Seleccionar Gerenciador" at bounding box center [222, 167] width 102 height 11
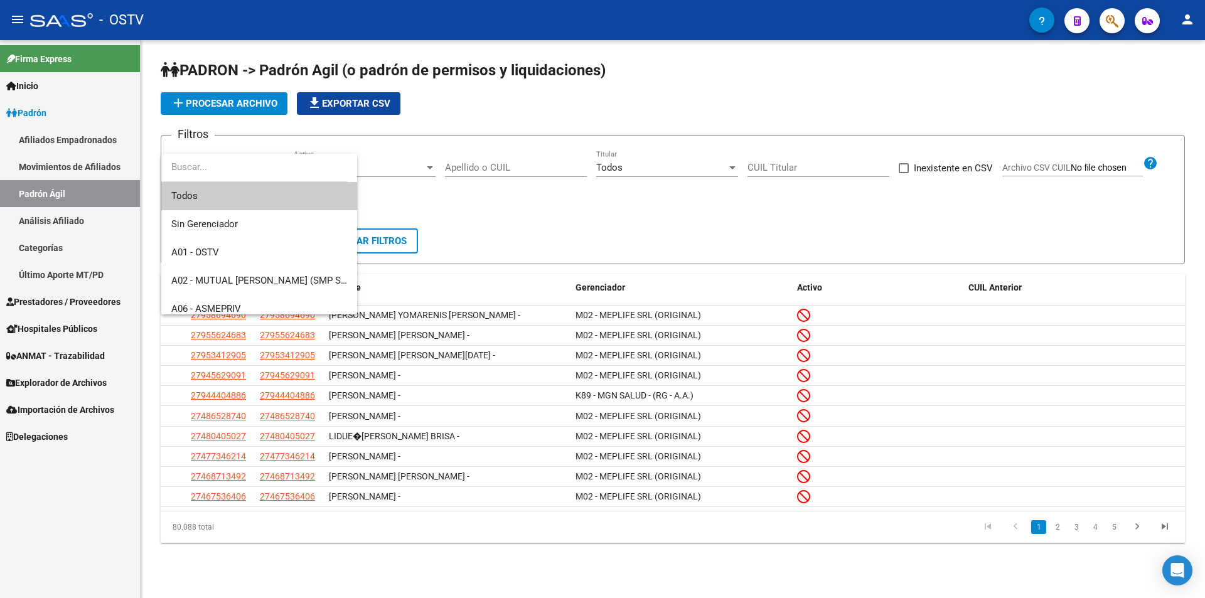
click at [240, 189] on span "Todos" at bounding box center [259, 196] width 176 height 28
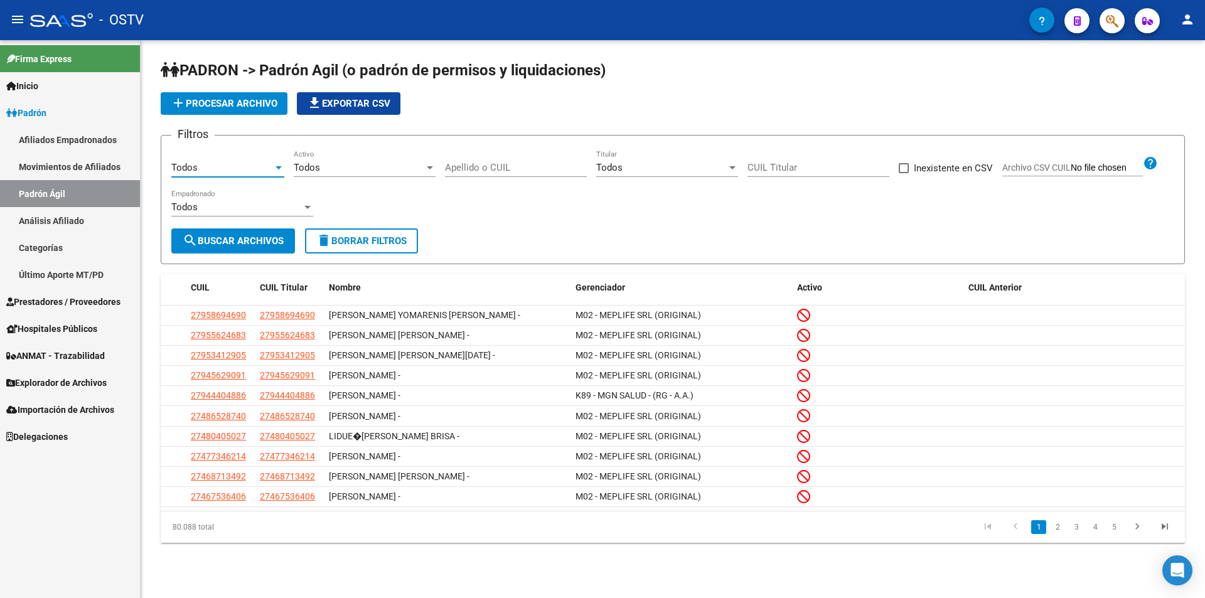
click at [197, 173] on div "Todos Seleccionar Gerenciador" at bounding box center [227, 163] width 113 height 27
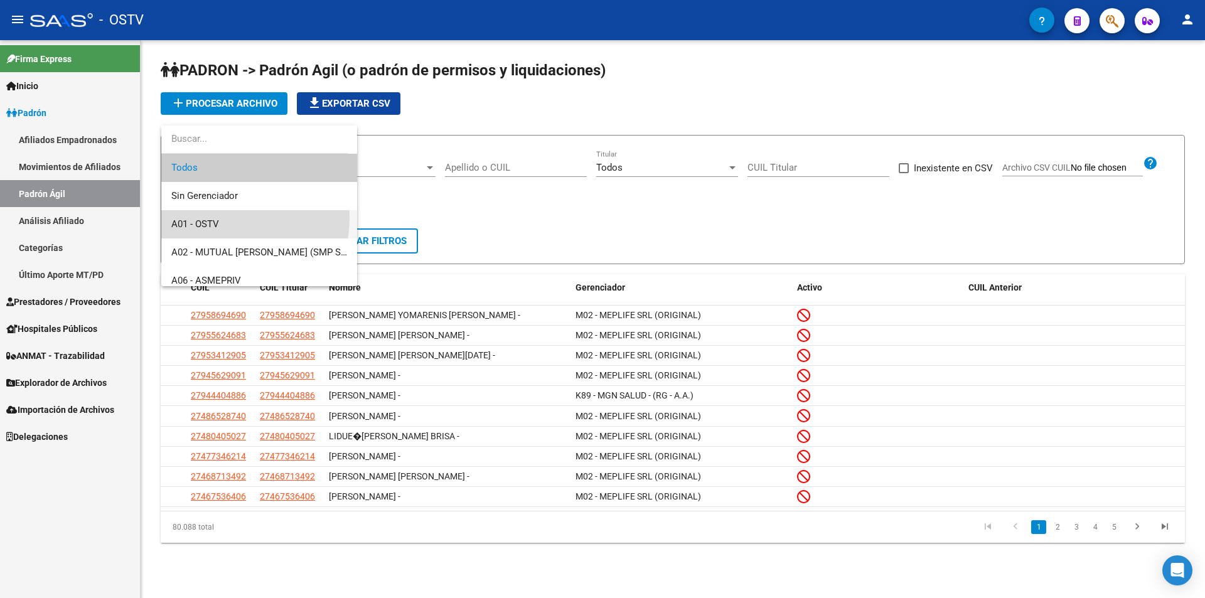
click at [206, 217] on span "A01 - OSTV" at bounding box center [259, 224] width 176 height 28
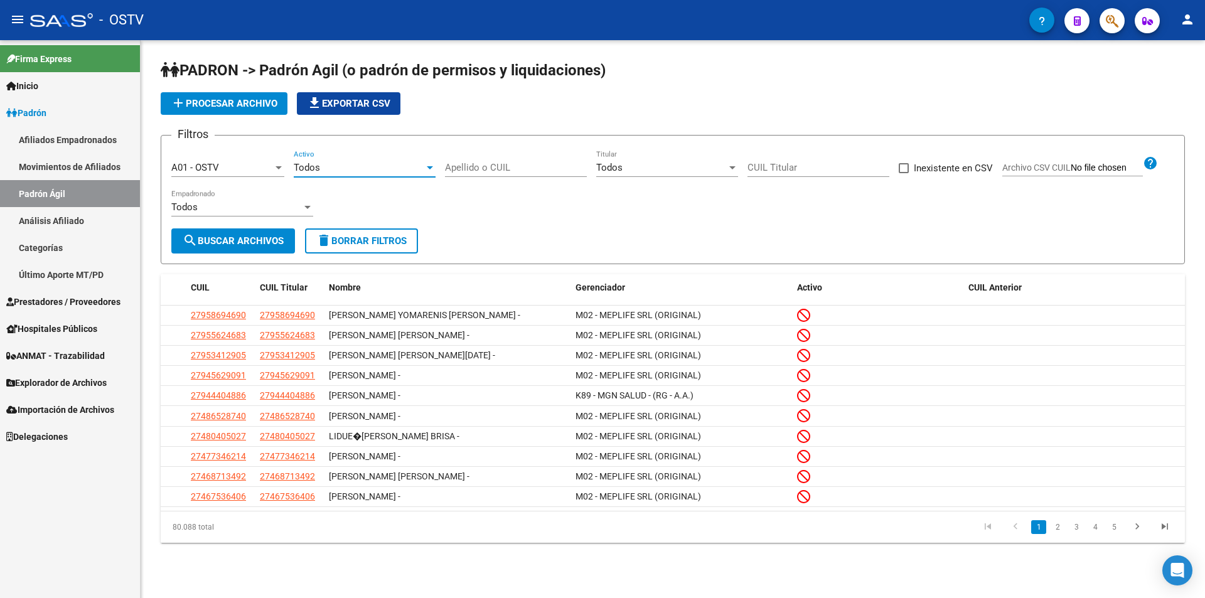
click at [385, 169] on div "Todos" at bounding box center [359, 167] width 130 height 11
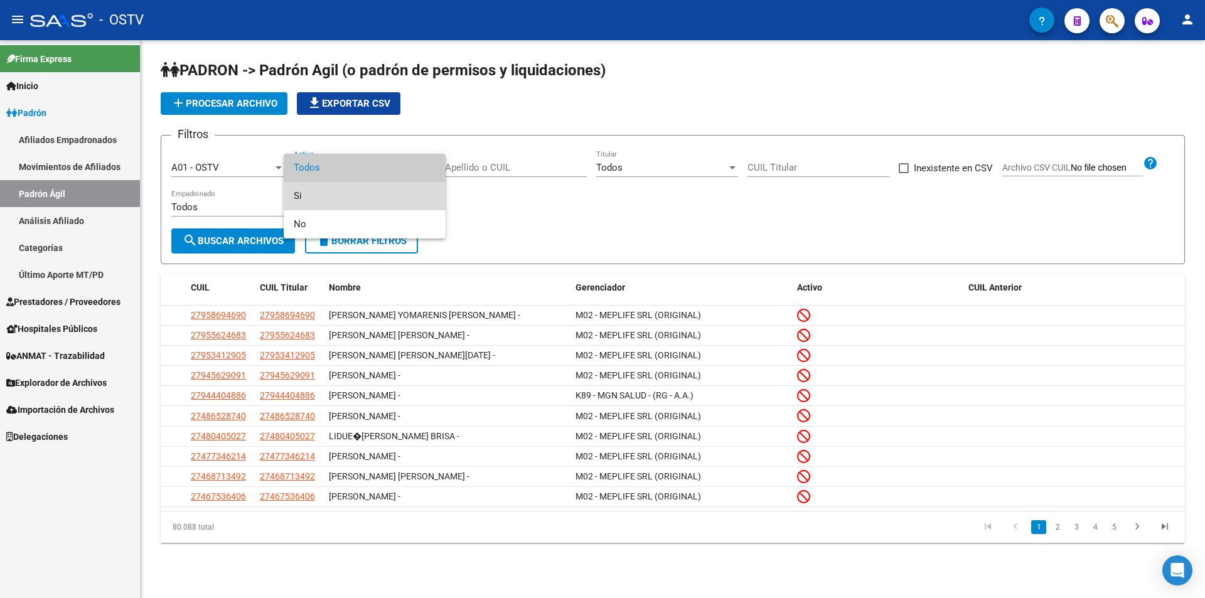
click at [367, 201] on span "Si" at bounding box center [365, 196] width 142 height 28
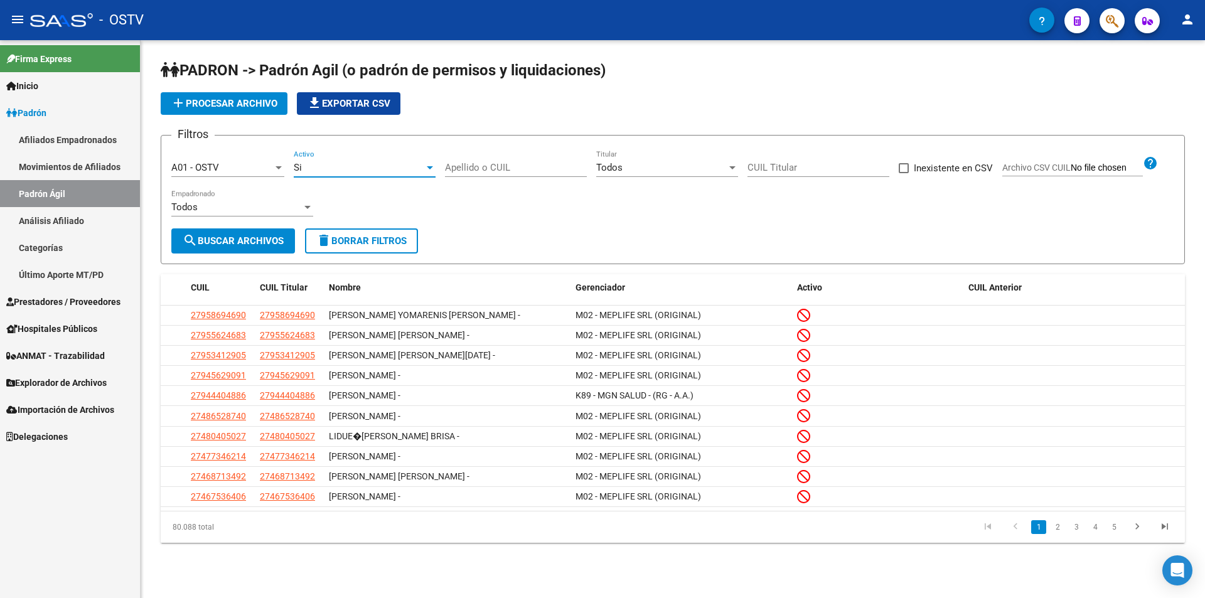
click at [512, 168] on input "Apellido o CUIL" at bounding box center [516, 167] width 142 height 11
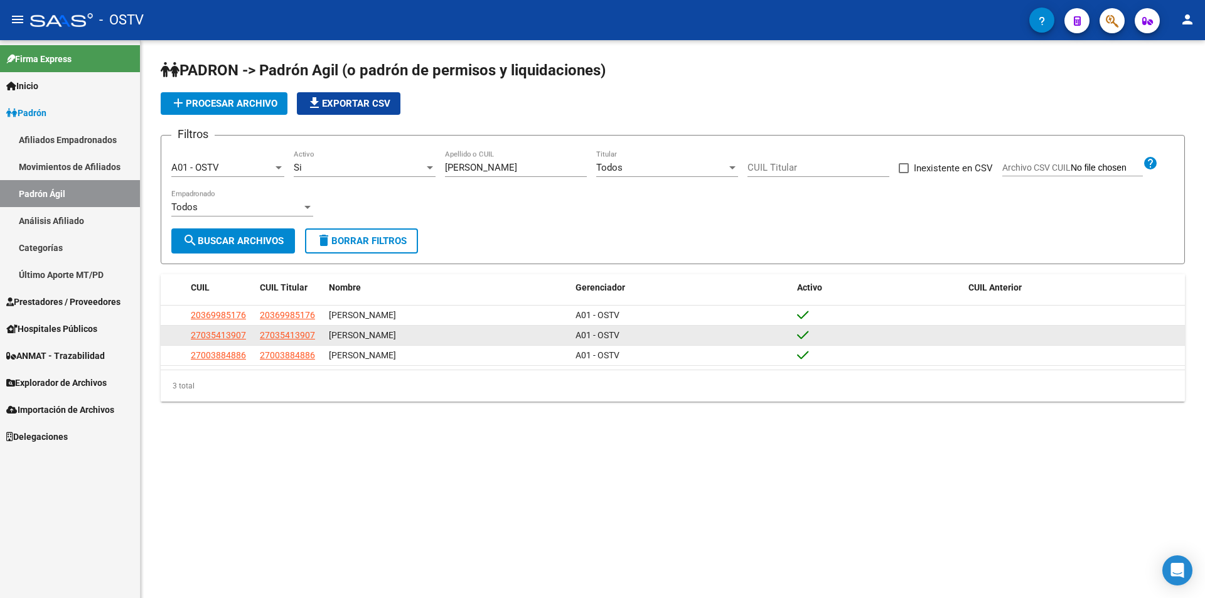
drag, startPoint x: 319, startPoint y: 335, endPoint x: 259, endPoint y: 332, distance: 59.7
click at [259, 332] on datatable-body-cell "27035413907" at bounding box center [289, 335] width 69 height 19
copy span "27035413907"
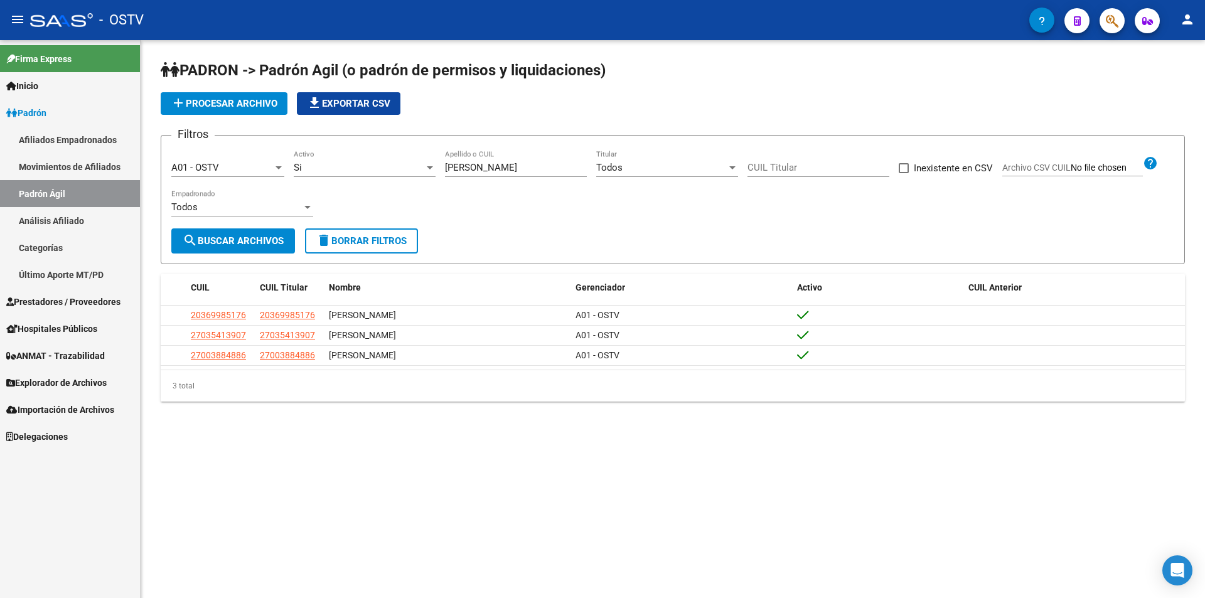
click at [491, 173] on input "[PERSON_NAME]" at bounding box center [516, 167] width 142 height 11
type input "n"
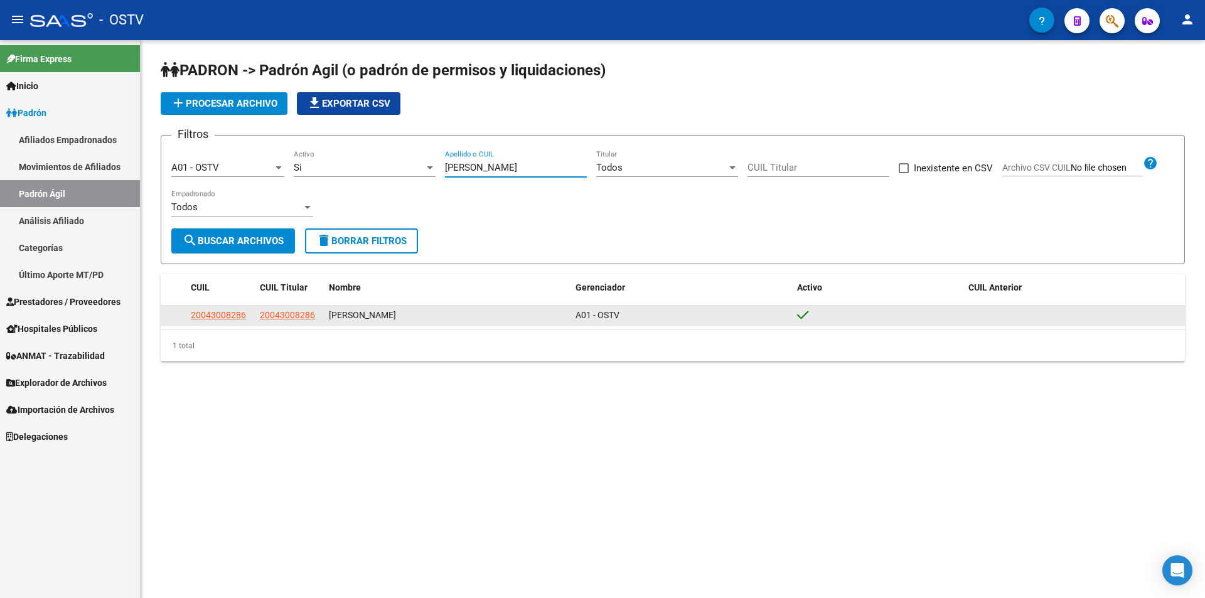
type input "[PERSON_NAME]"
drag, startPoint x: 314, startPoint y: 316, endPoint x: 252, endPoint y: 314, distance: 62.8
click at [252, 314] on div "20043008286 20043008286 [PERSON_NAME] A01 - OSTV" at bounding box center [673, 316] width 1024 height 20
copy div "20043008286"
